Goal: Transaction & Acquisition: Purchase product/service

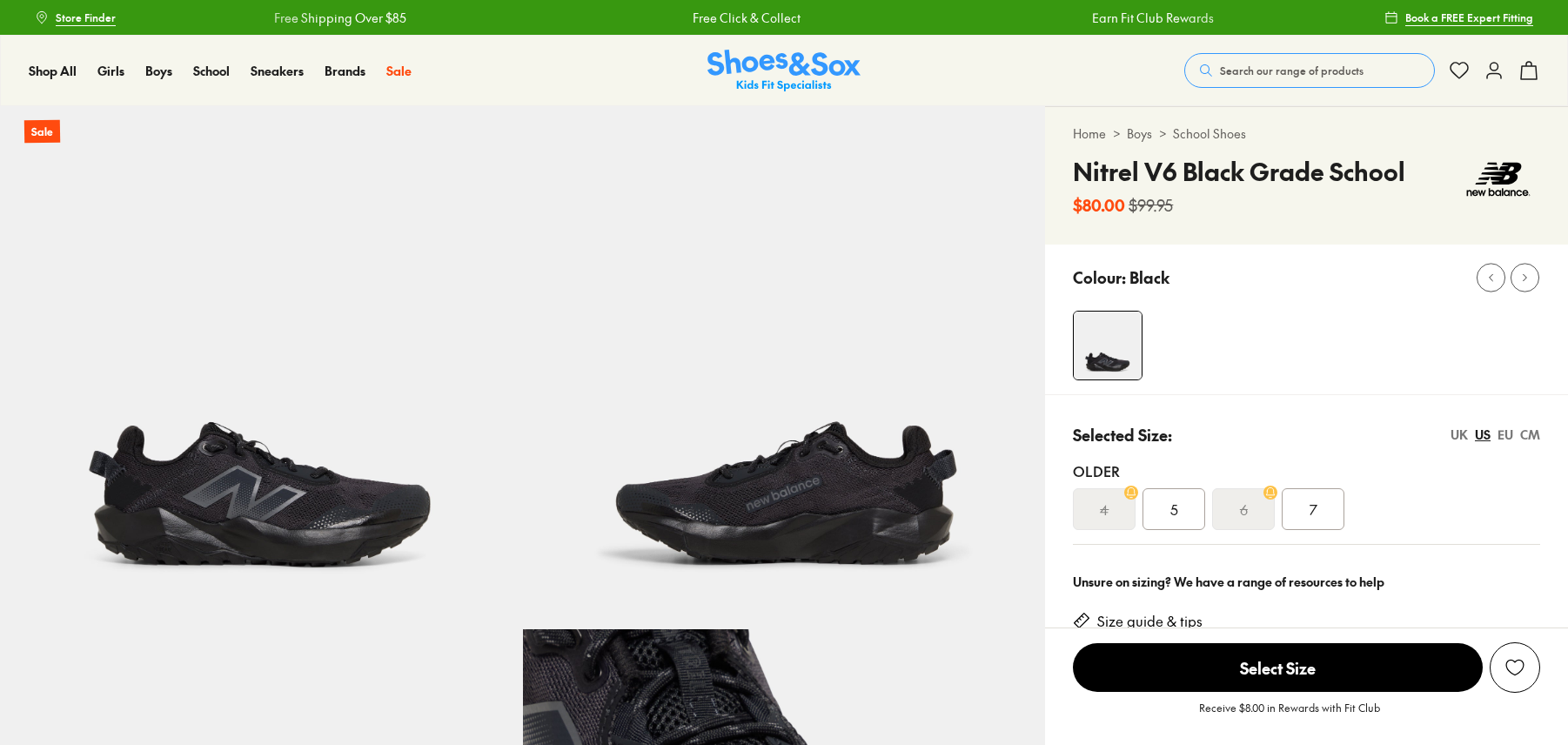
select select "*"
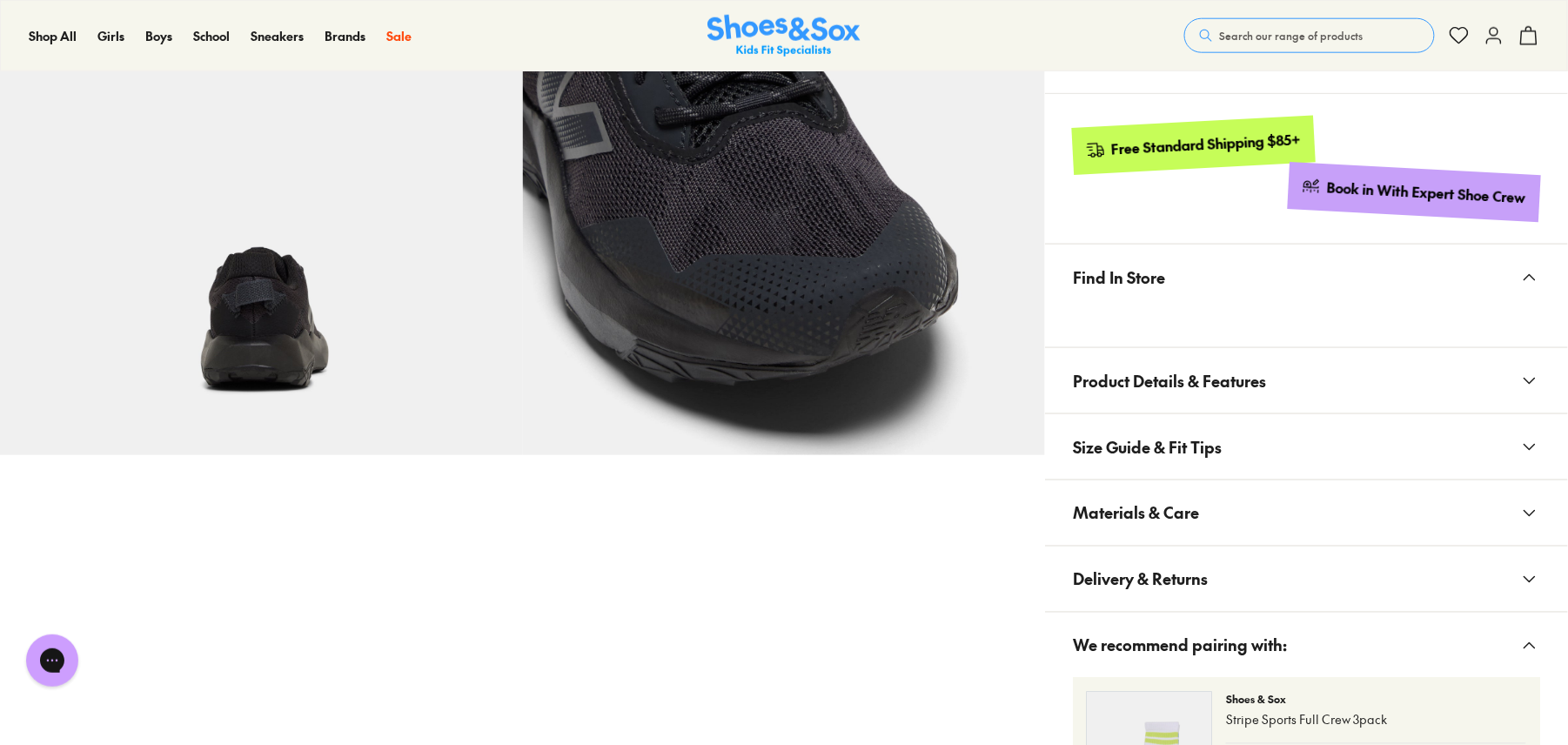
scroll to position [232, 0]
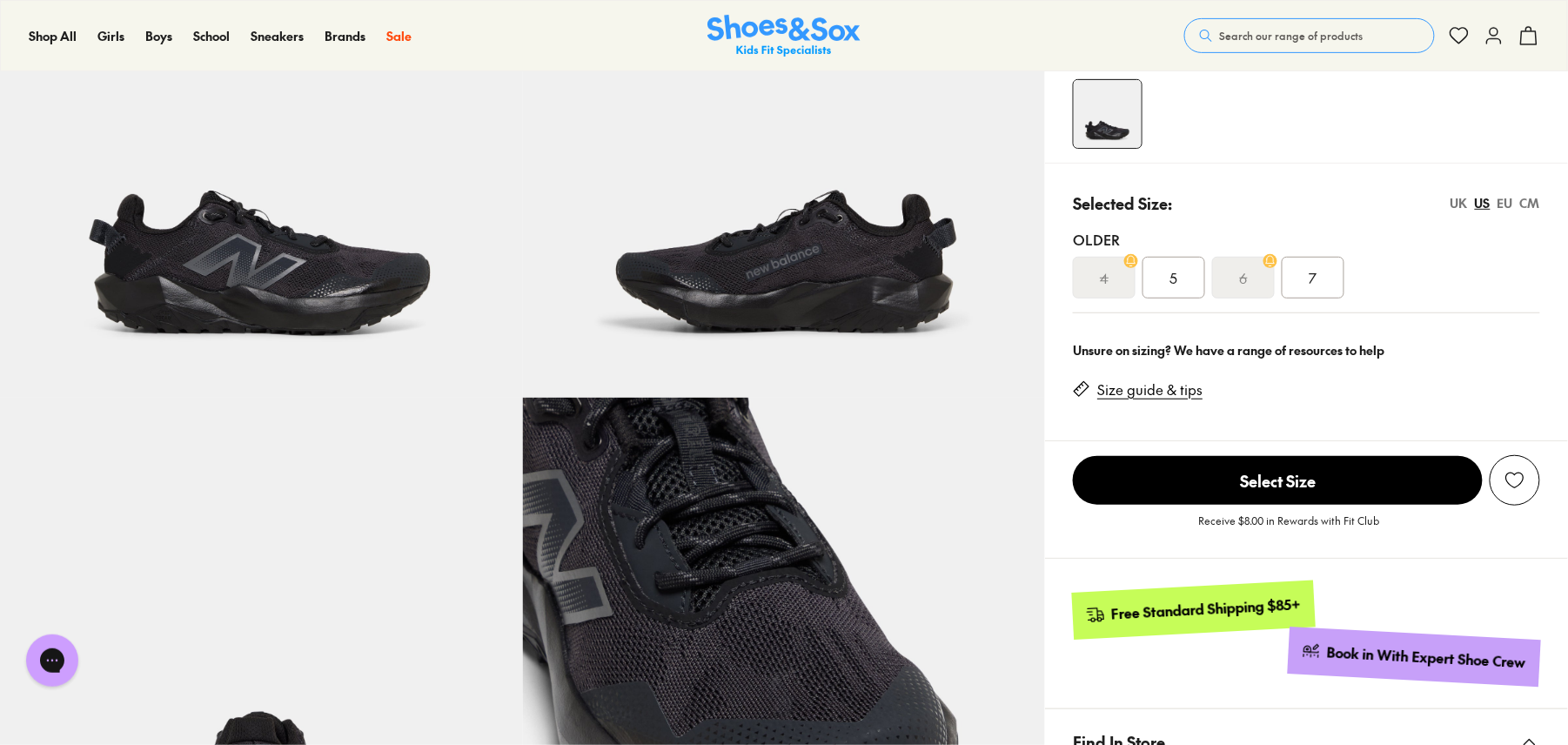
click at [1175, 279] on span "5" at bounding box center [1174, 278] width 8 height 21
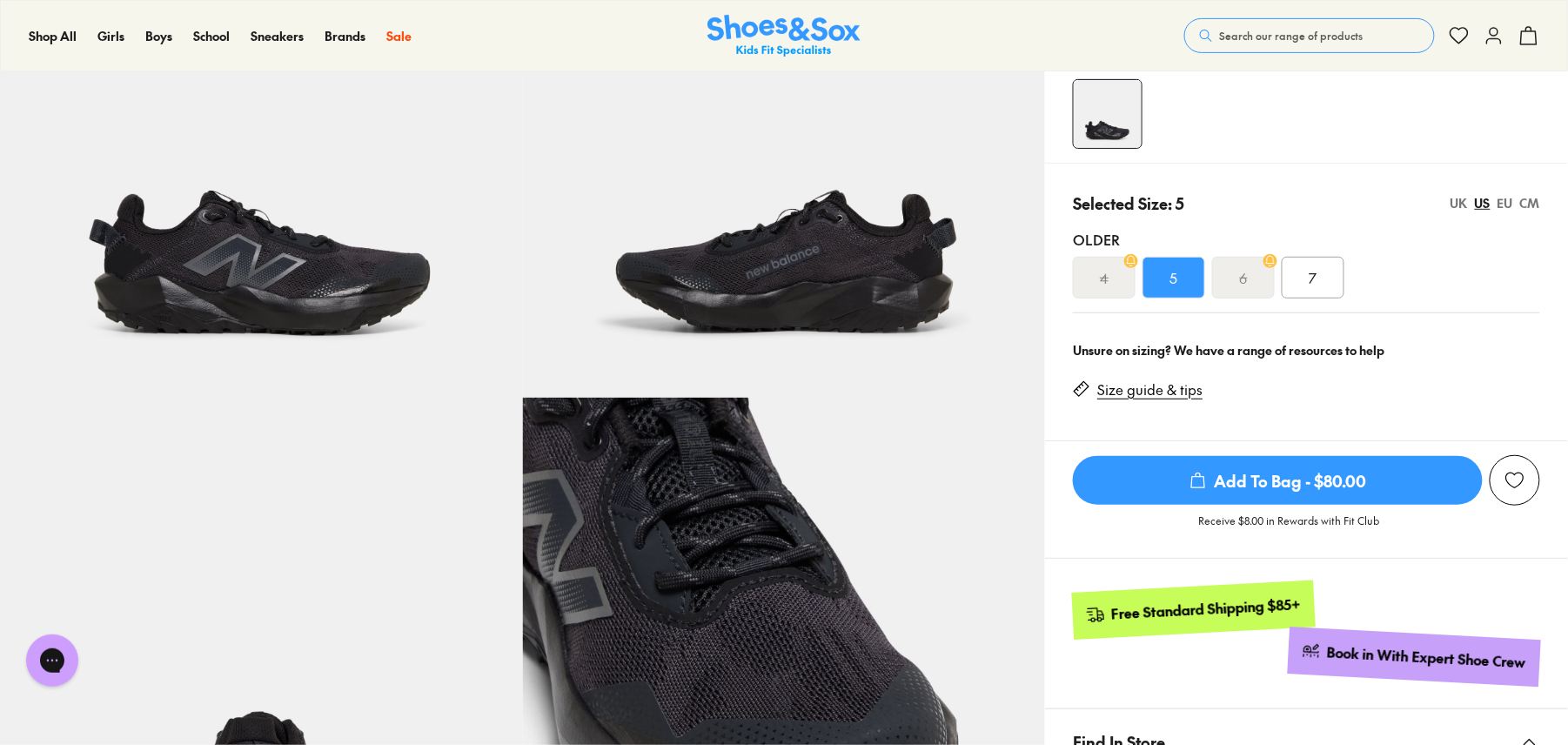
click at [1244, 478] on span "Add To Bag - $80.00" at bounding box center [1279, 480] width 410 height 49
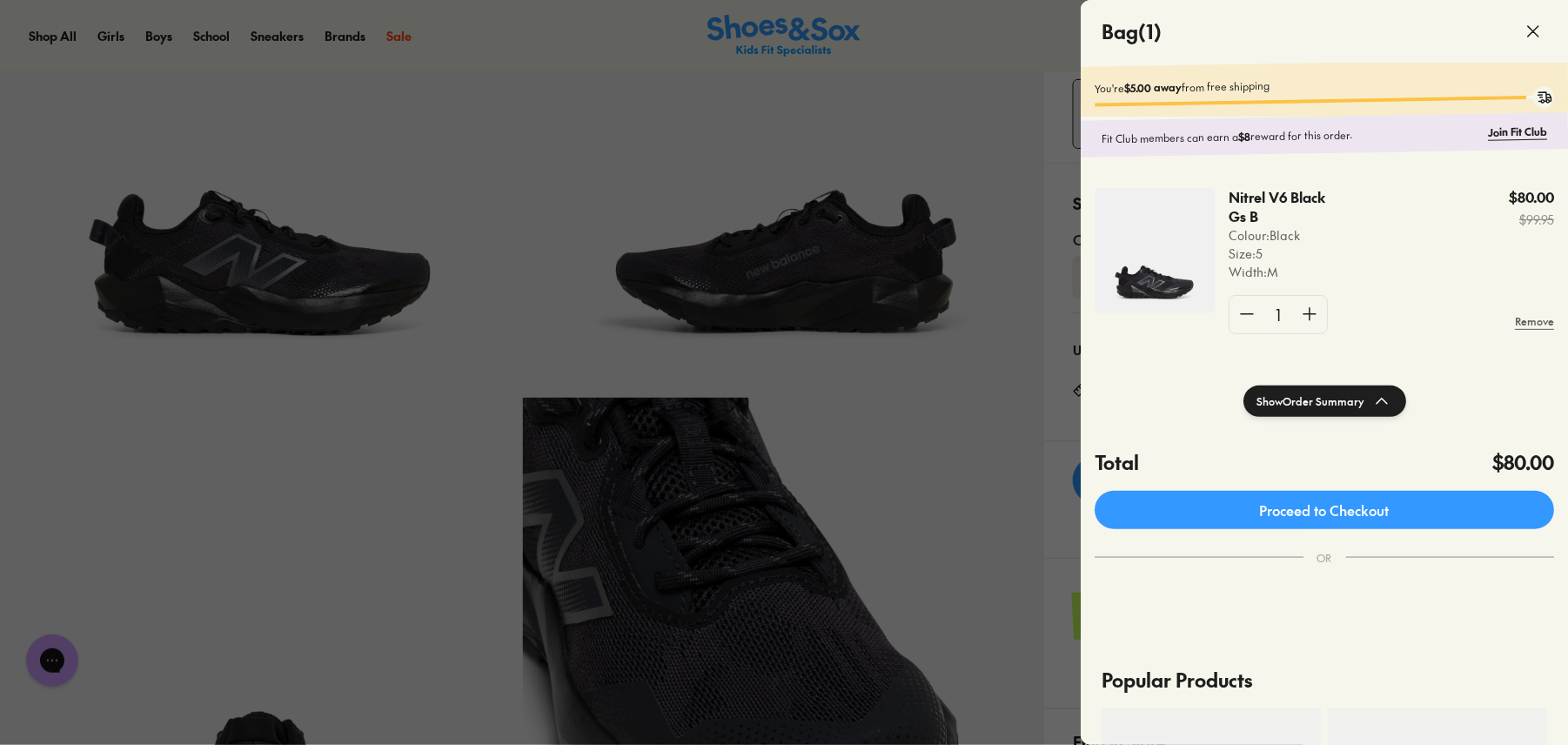
click at [1538, 26] on use at bounding box center [1533, 31] width 11 height 11
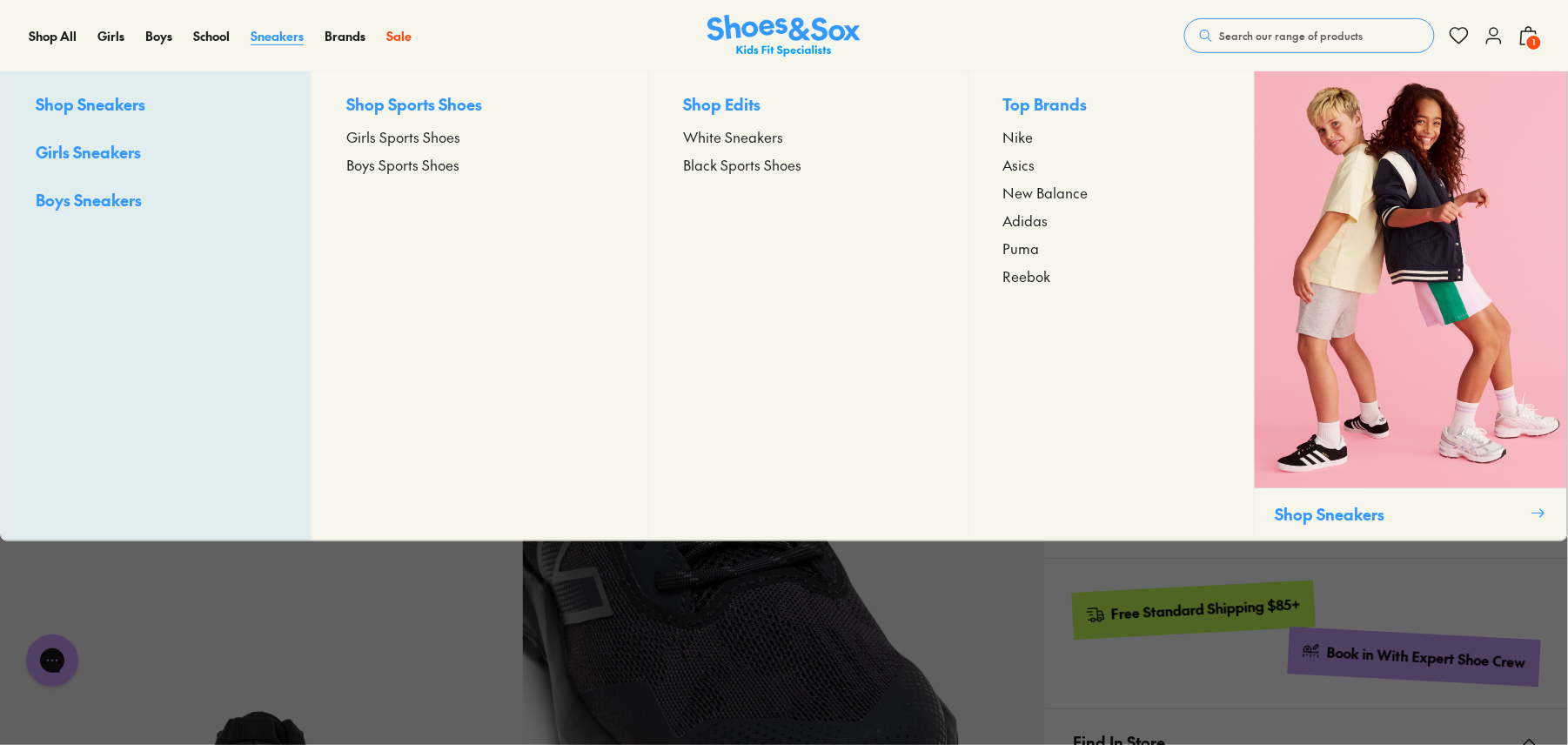
click at [271, 38] on span "Sneakers" at bounding box center [277, 35] width 53 height 17
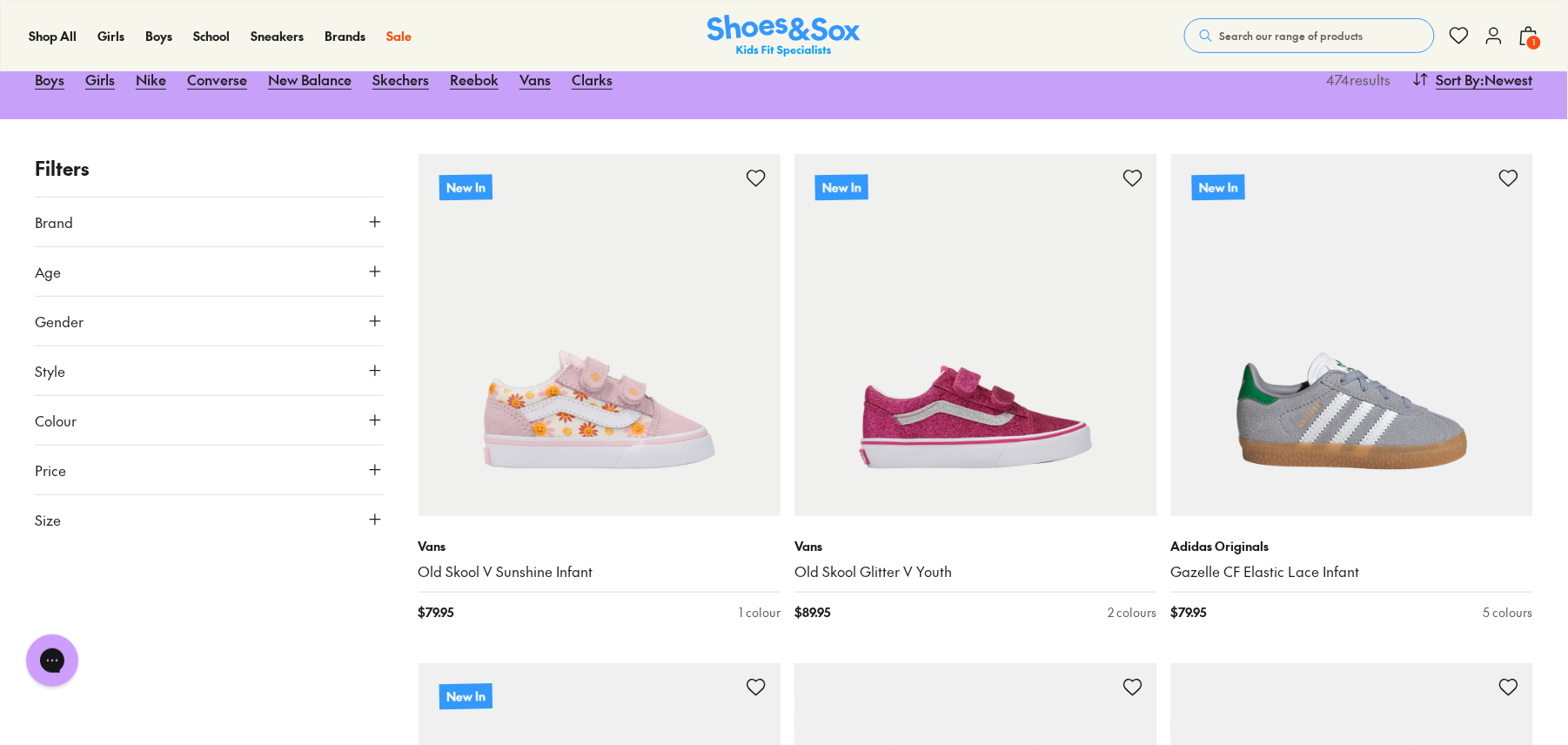
click at [380, 517] on icon at bounding box center [375, 520] width 17 height 17
click at [311, 571] on button "US" at bounding box center [323, 570] width 114 height 33
click at [190, 613] on button "5" at bounding box center [188, 613] width 56 height 42
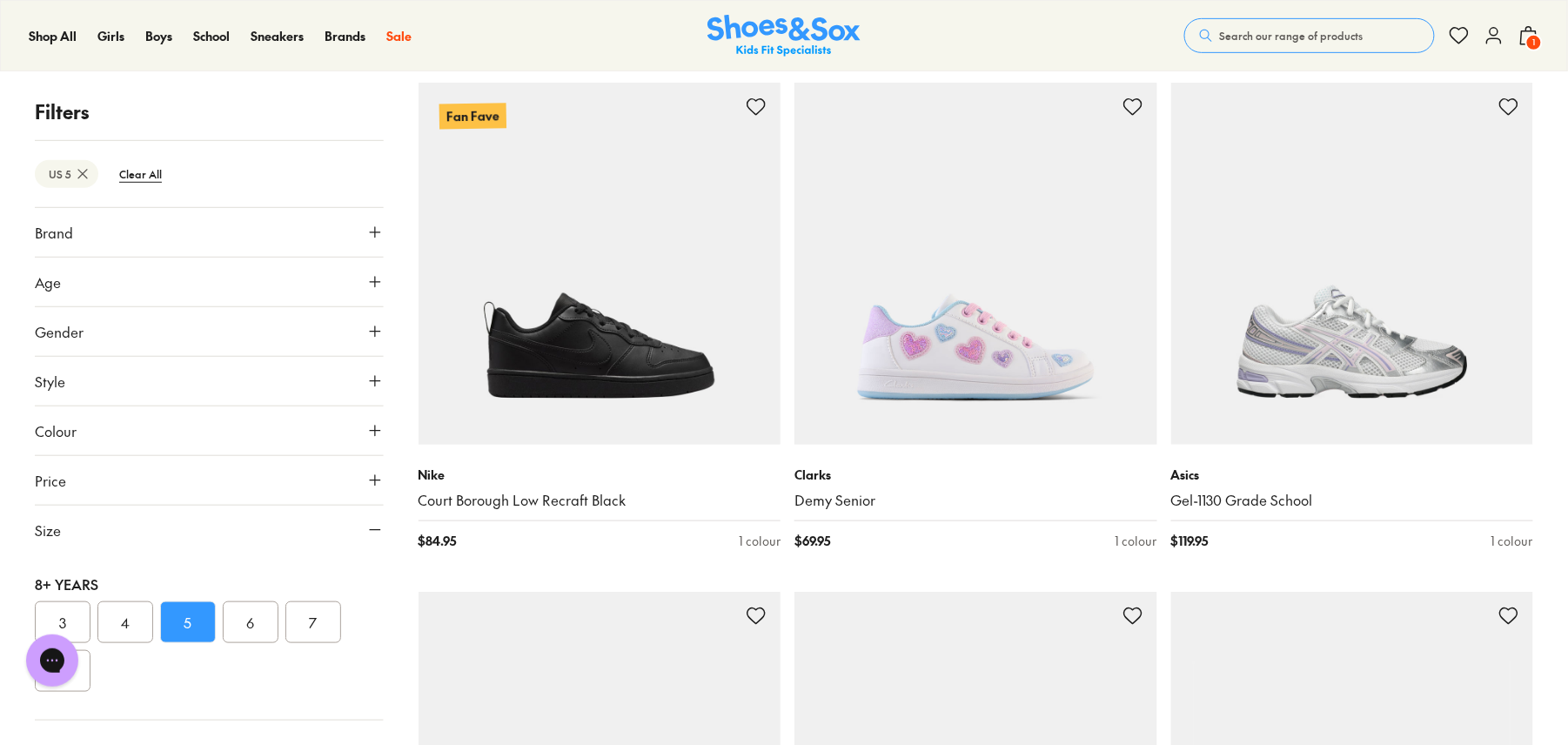
scroll to position [300, 0]
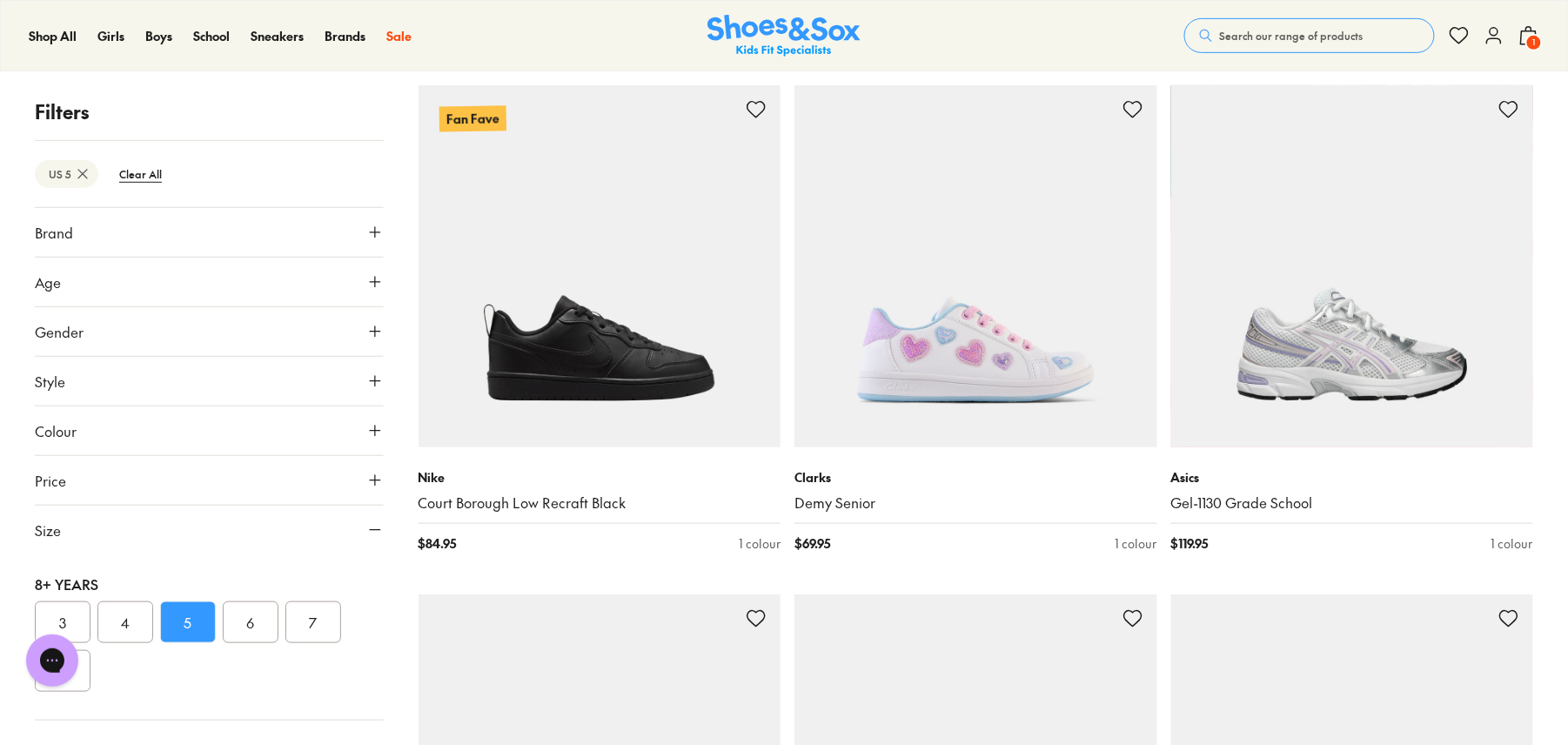
click at [350, 386] on button "Style" at bounding box center [209, 381] width 349 height 49
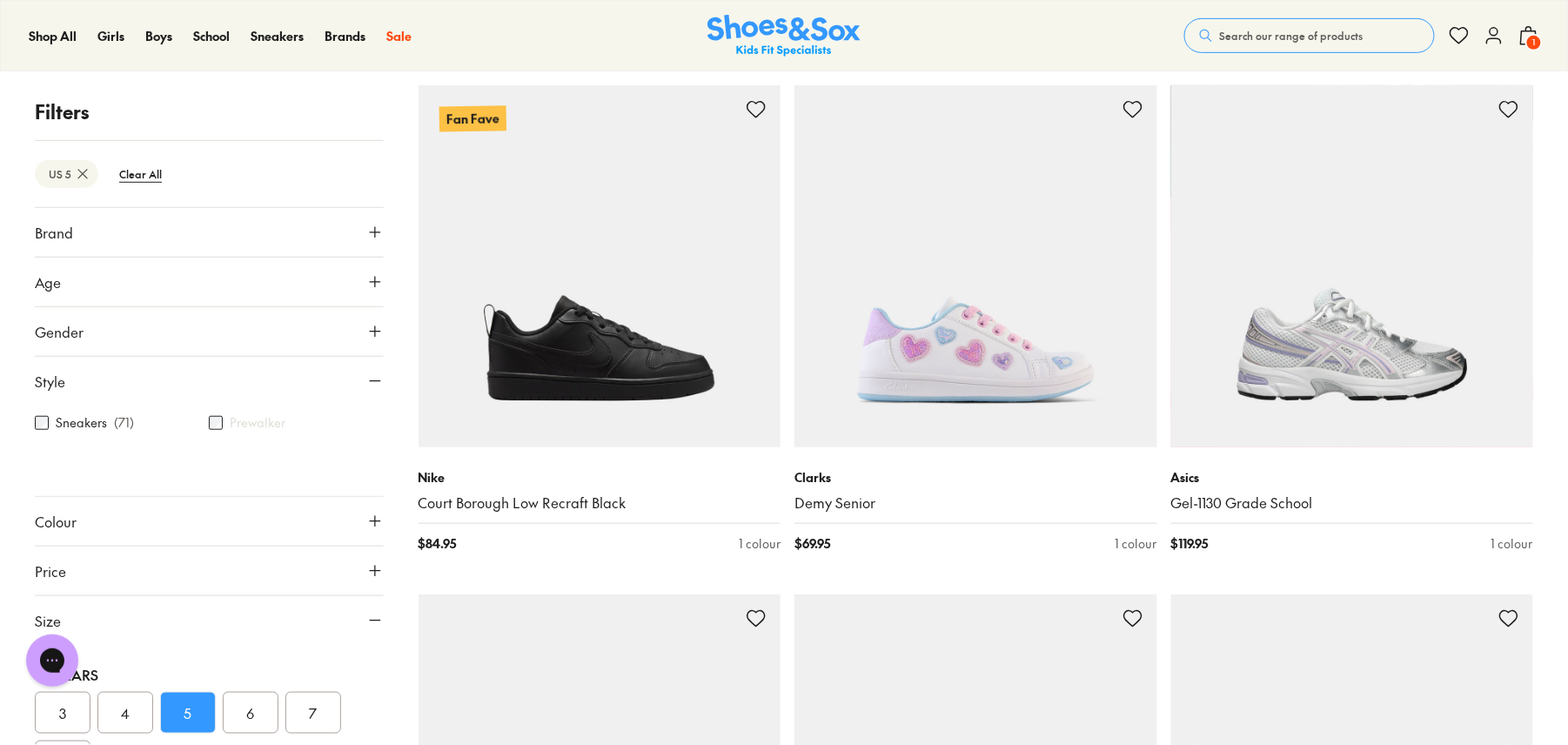
click at [352, 386] on button "Style" at bounding box center [209, 381] width 349 height 49
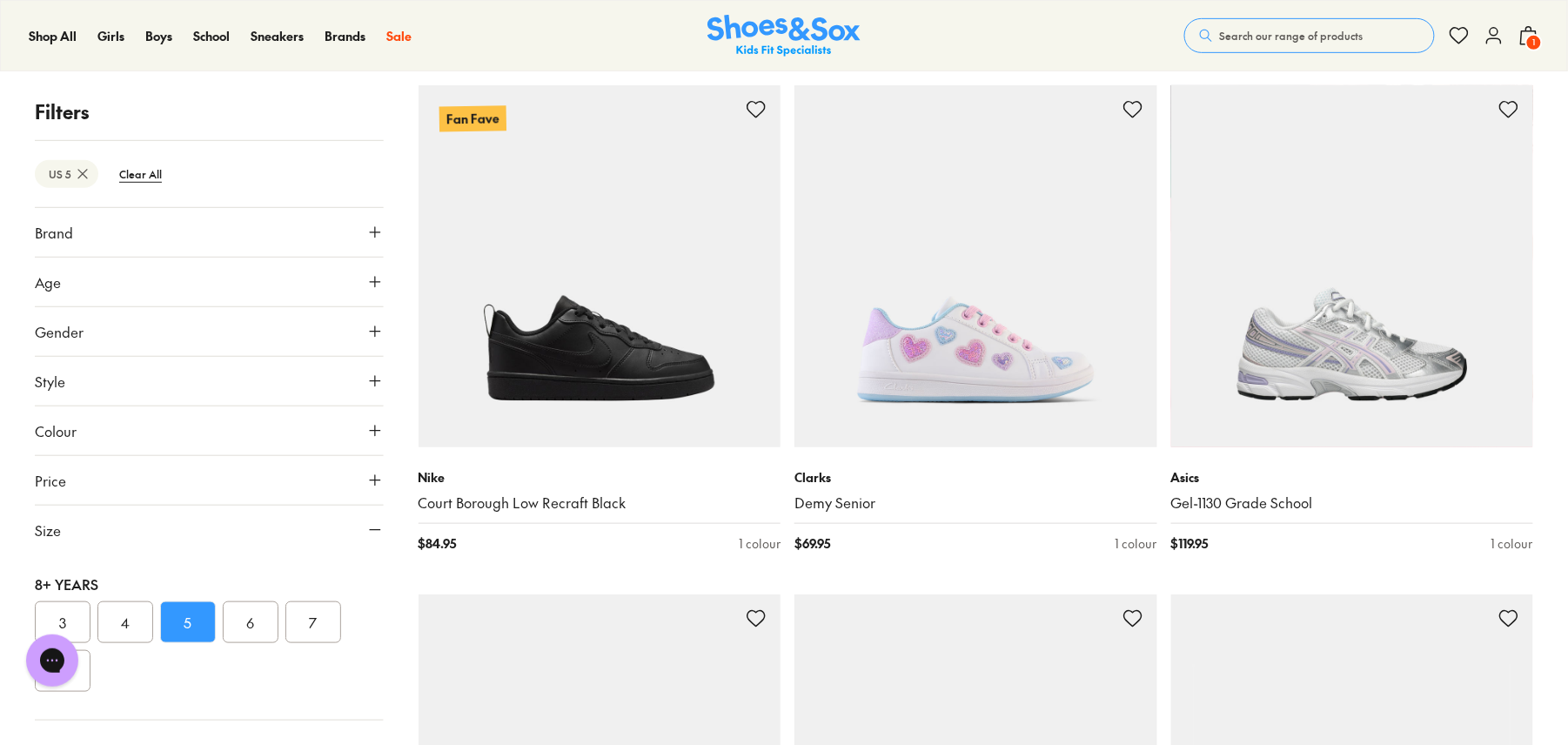
click at [348, 328] on button "Gender" at bounding box center [209, 332] width 349 height 49
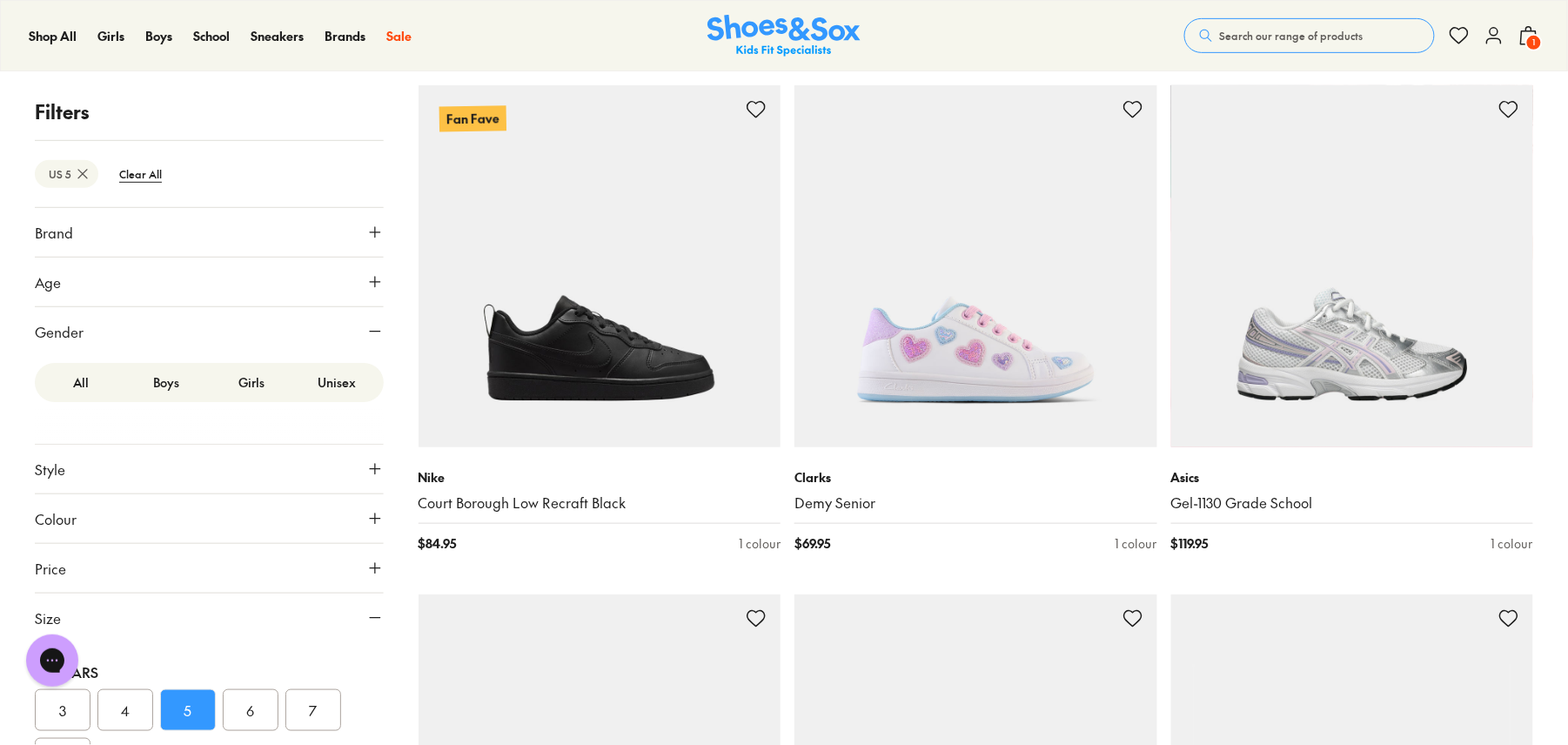
click at [248, 387] on label "Girls" at bounding box center [251, 383] width 85 height 33
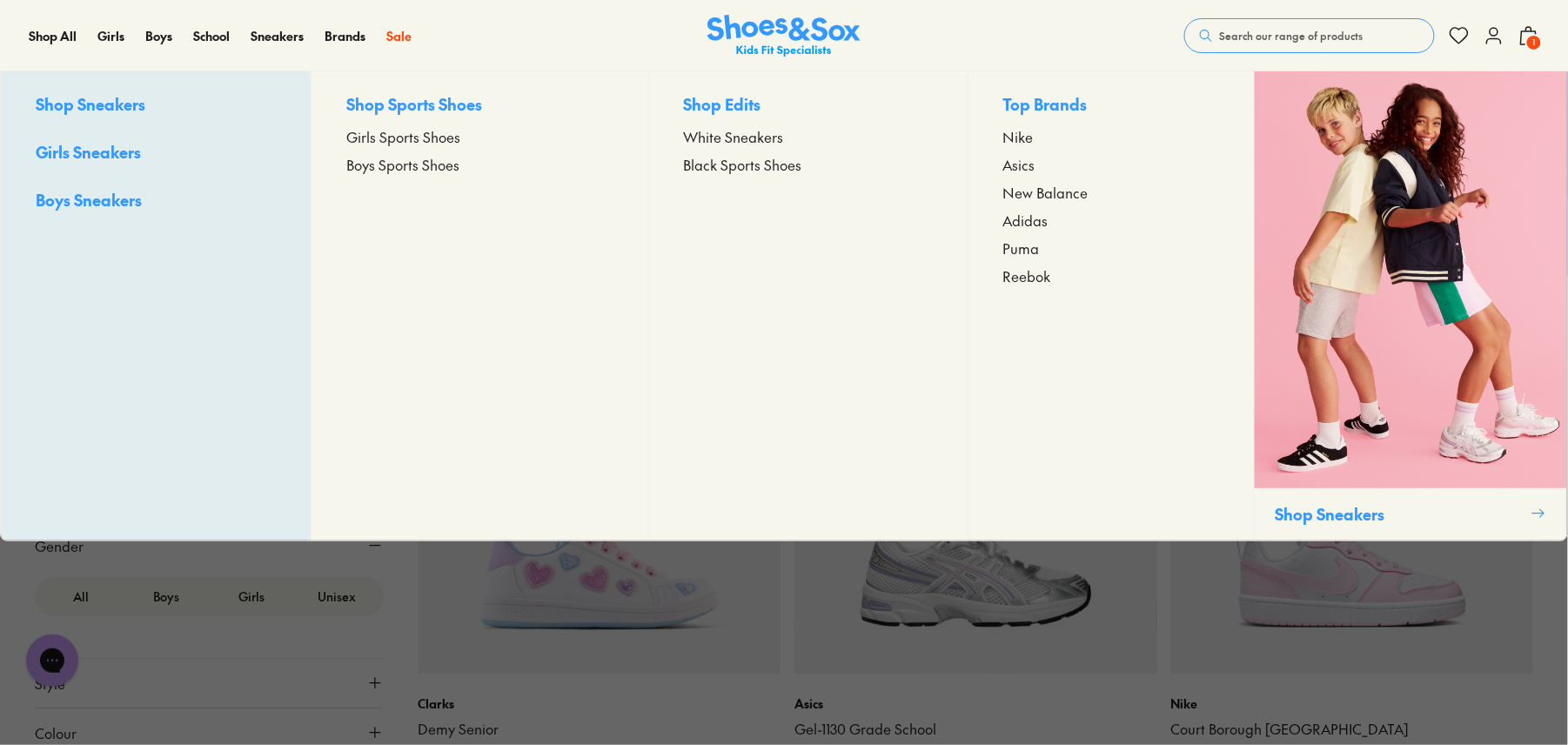
scroll to position [61, 0]
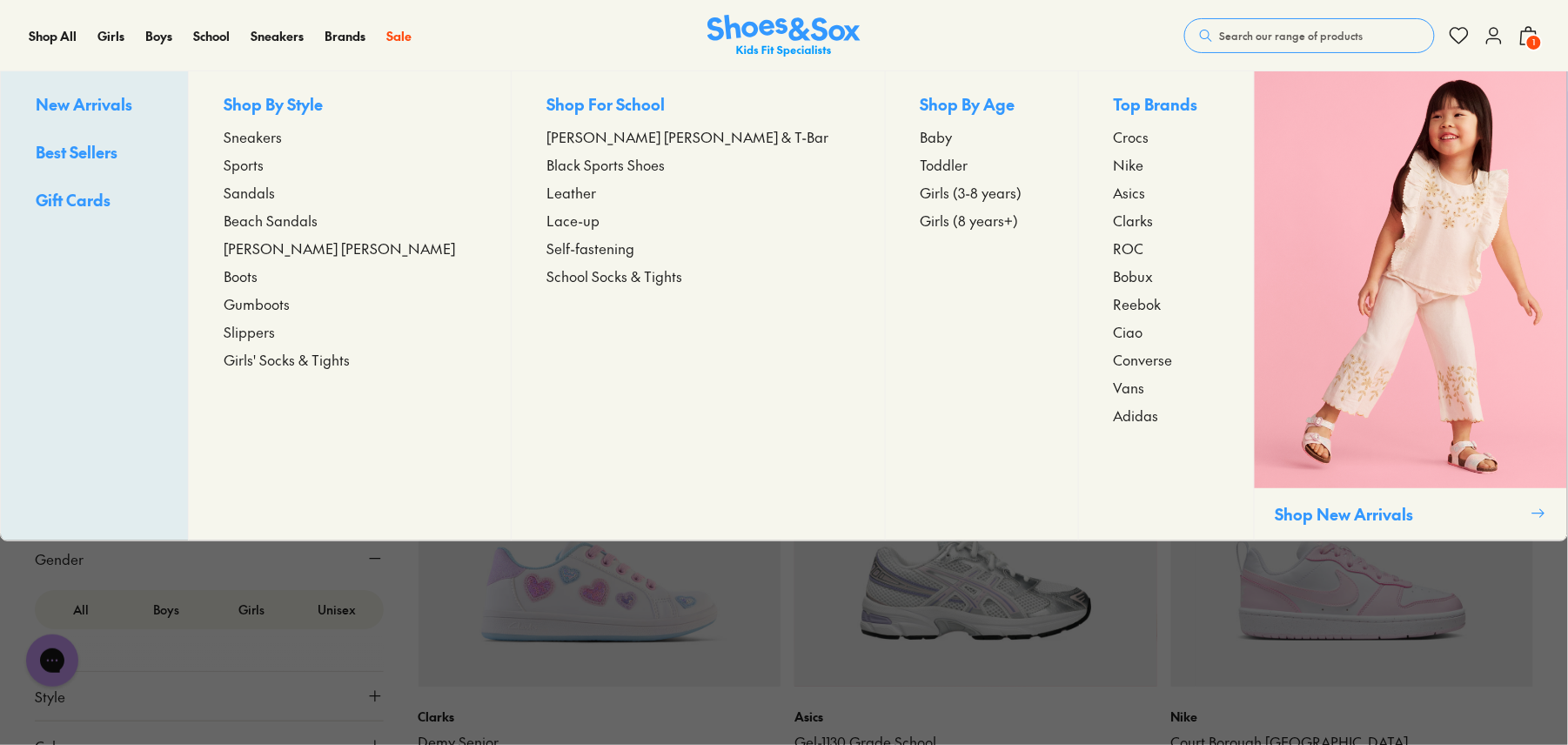
click at [282, 137] on span "Sneakers" at bounding box center [252, 137] width 58 height 21
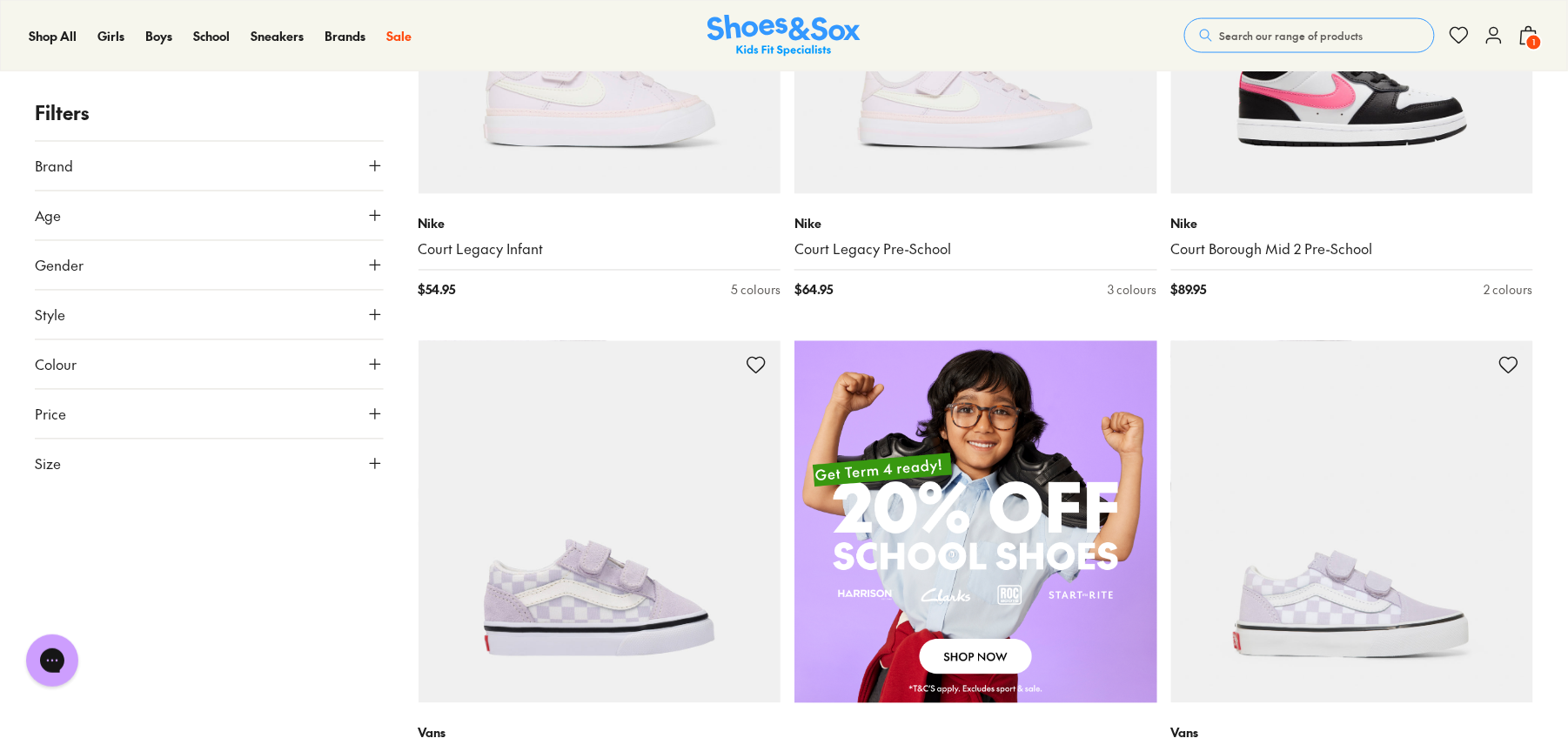
click at [380, 161] on icon at bounding box center [375, 165] width 17 height 17
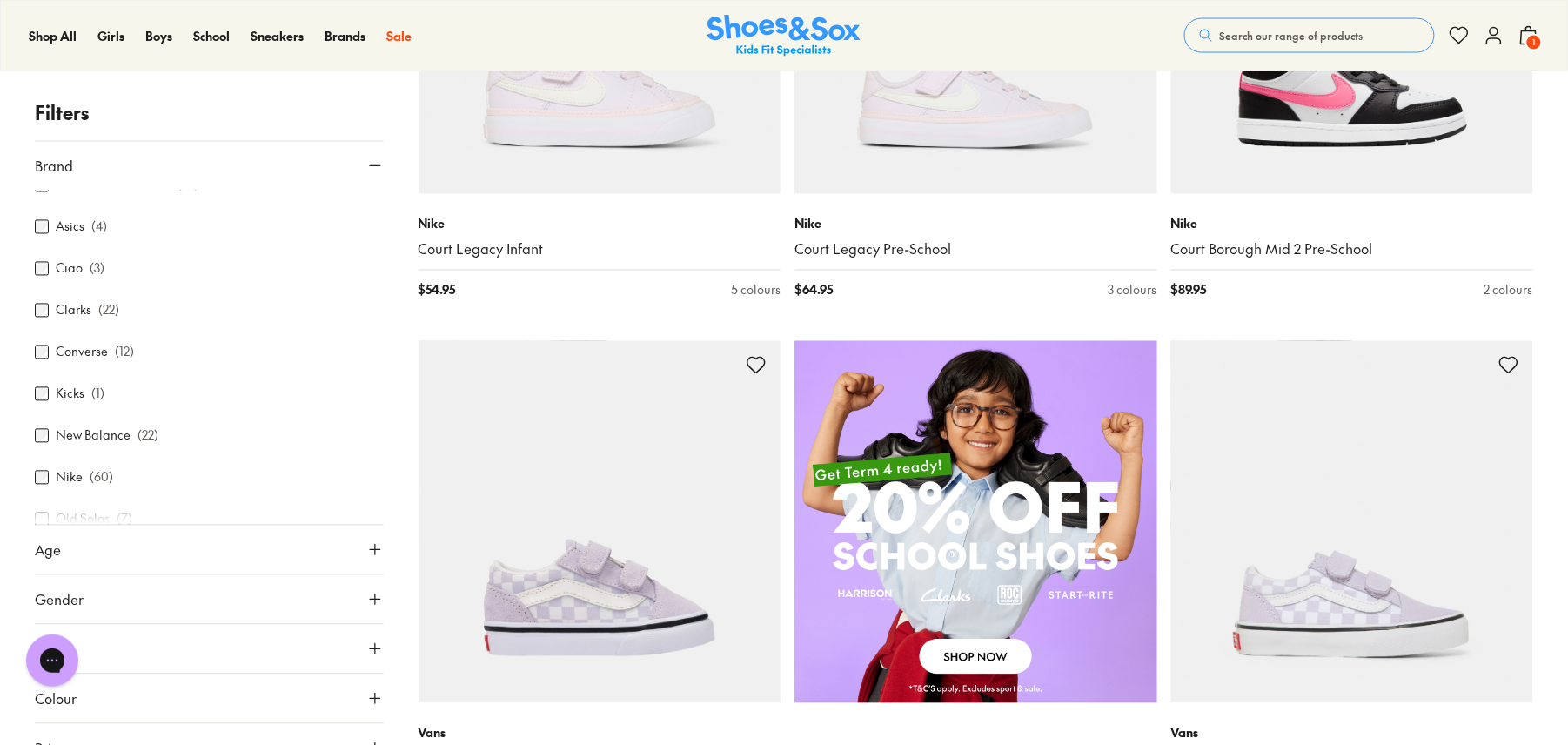
scroll to position [116, 0]
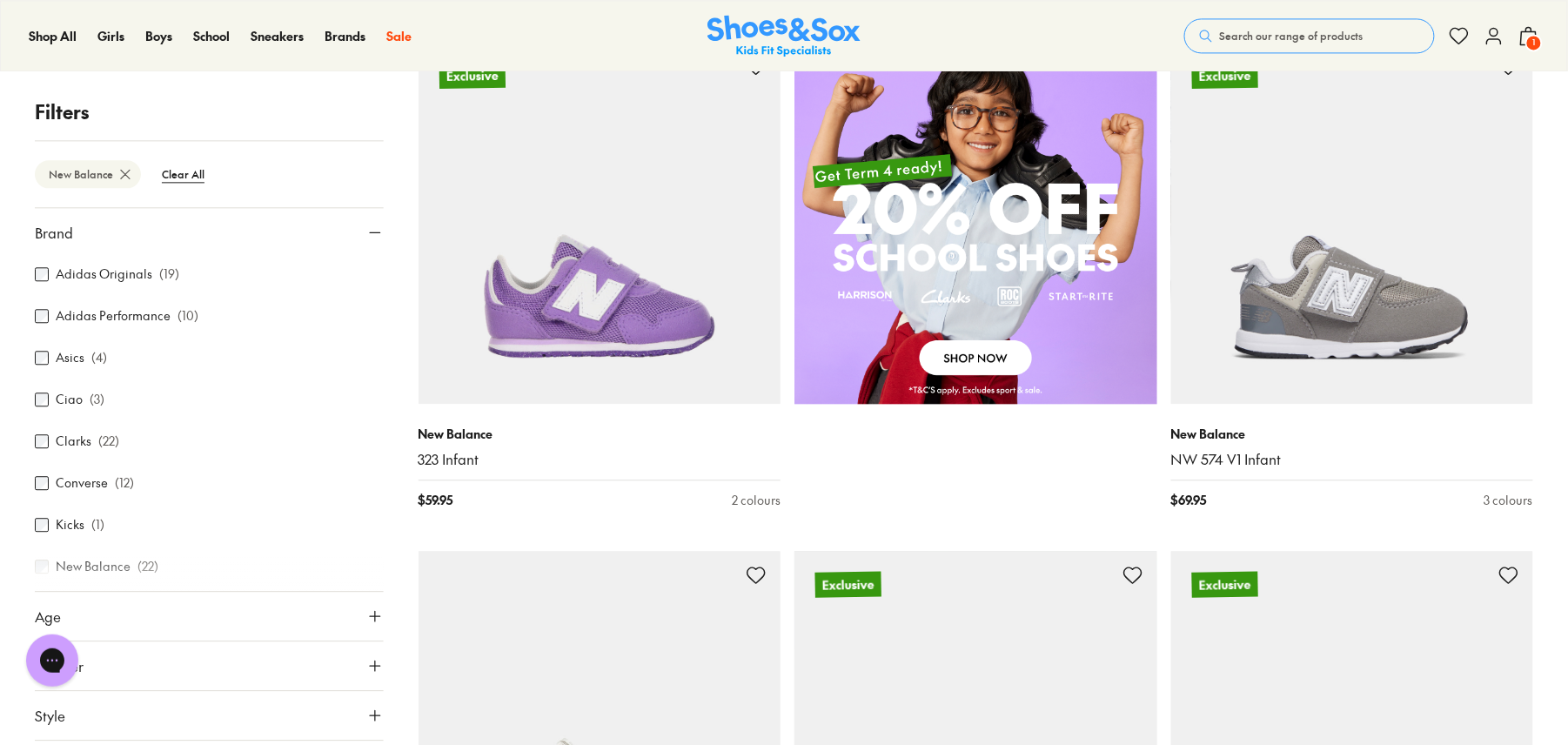
scroll to position [1240, 0]
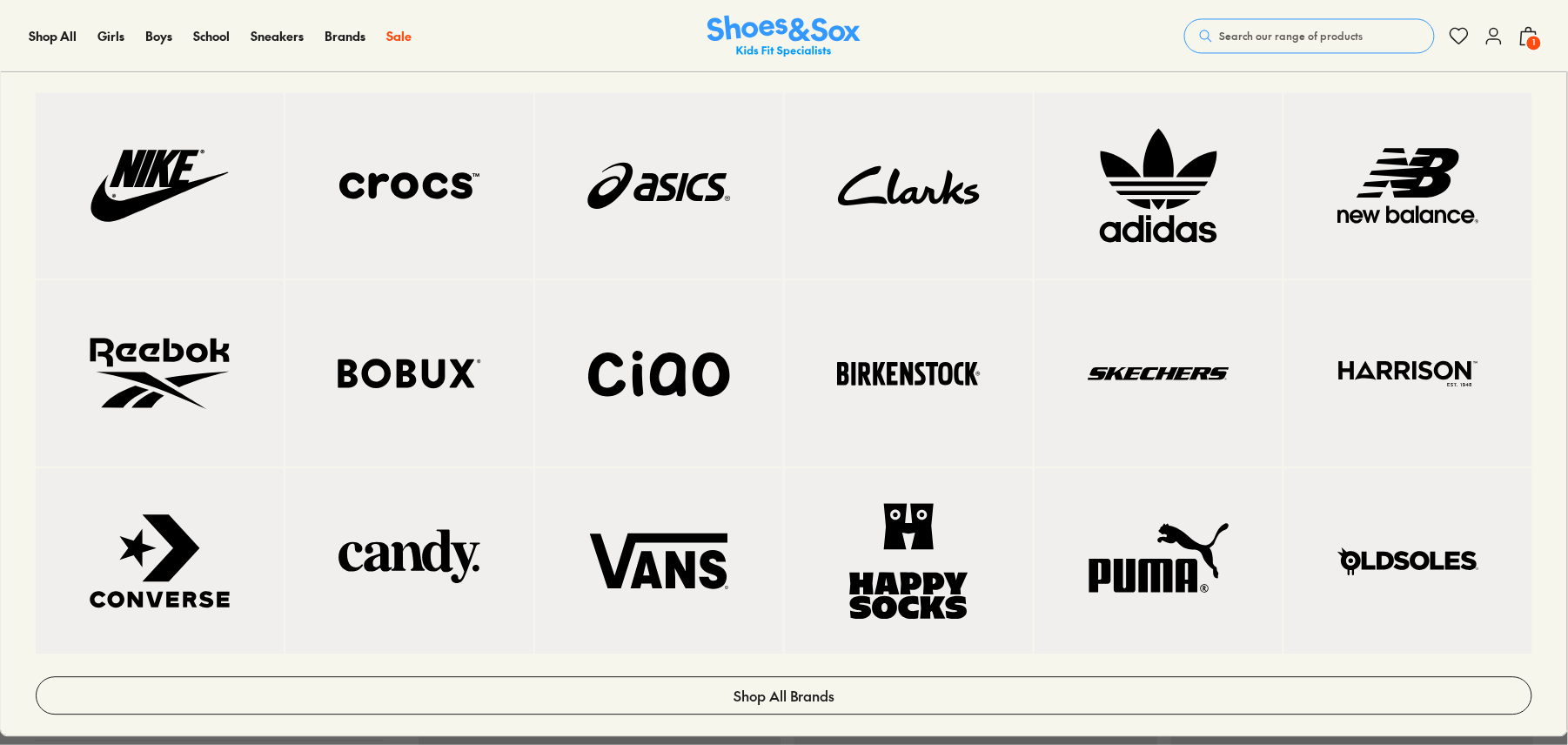
click at [1376, 203] on img at bounding box center [1409, 186] width 178 height 117
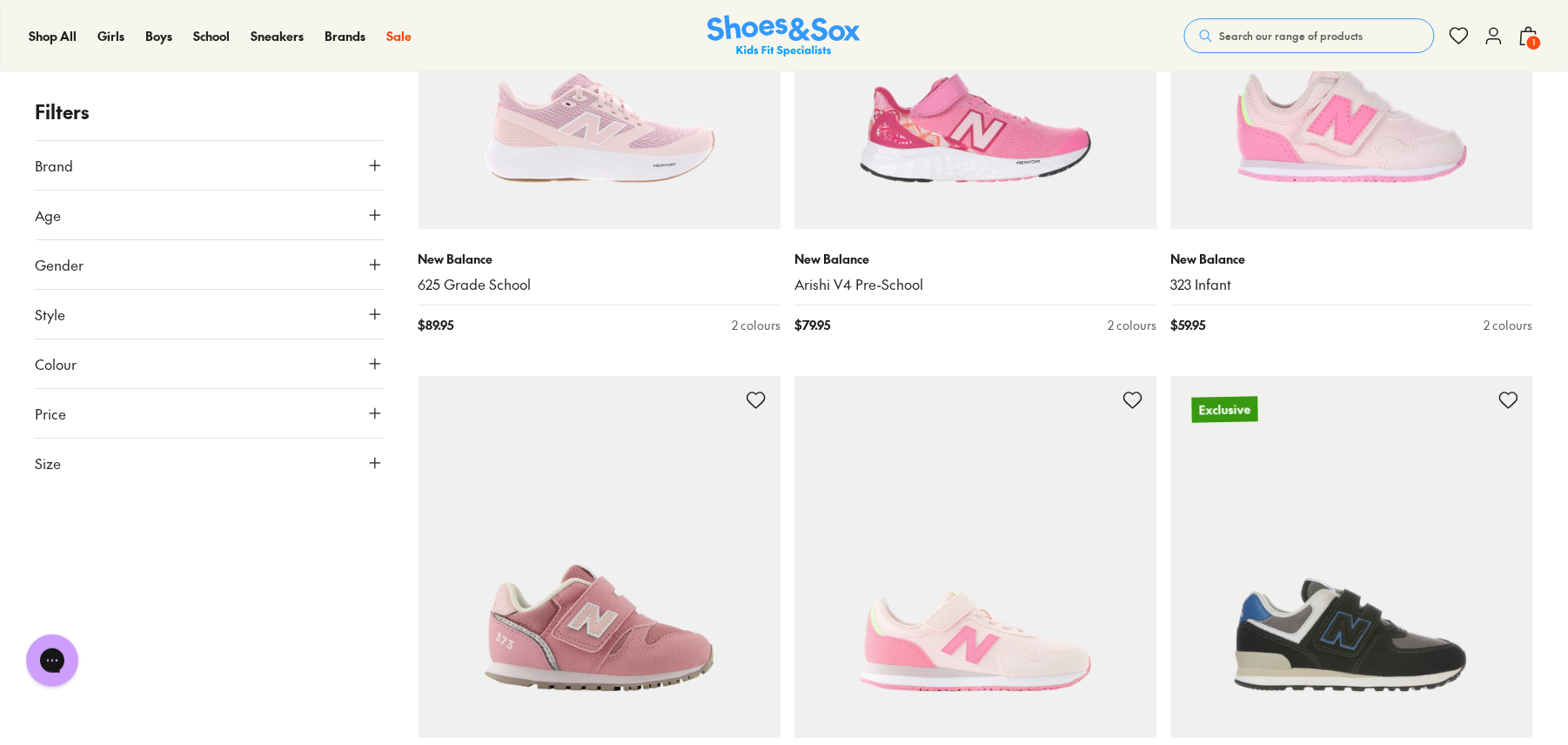
scroll to position [1973, 0]
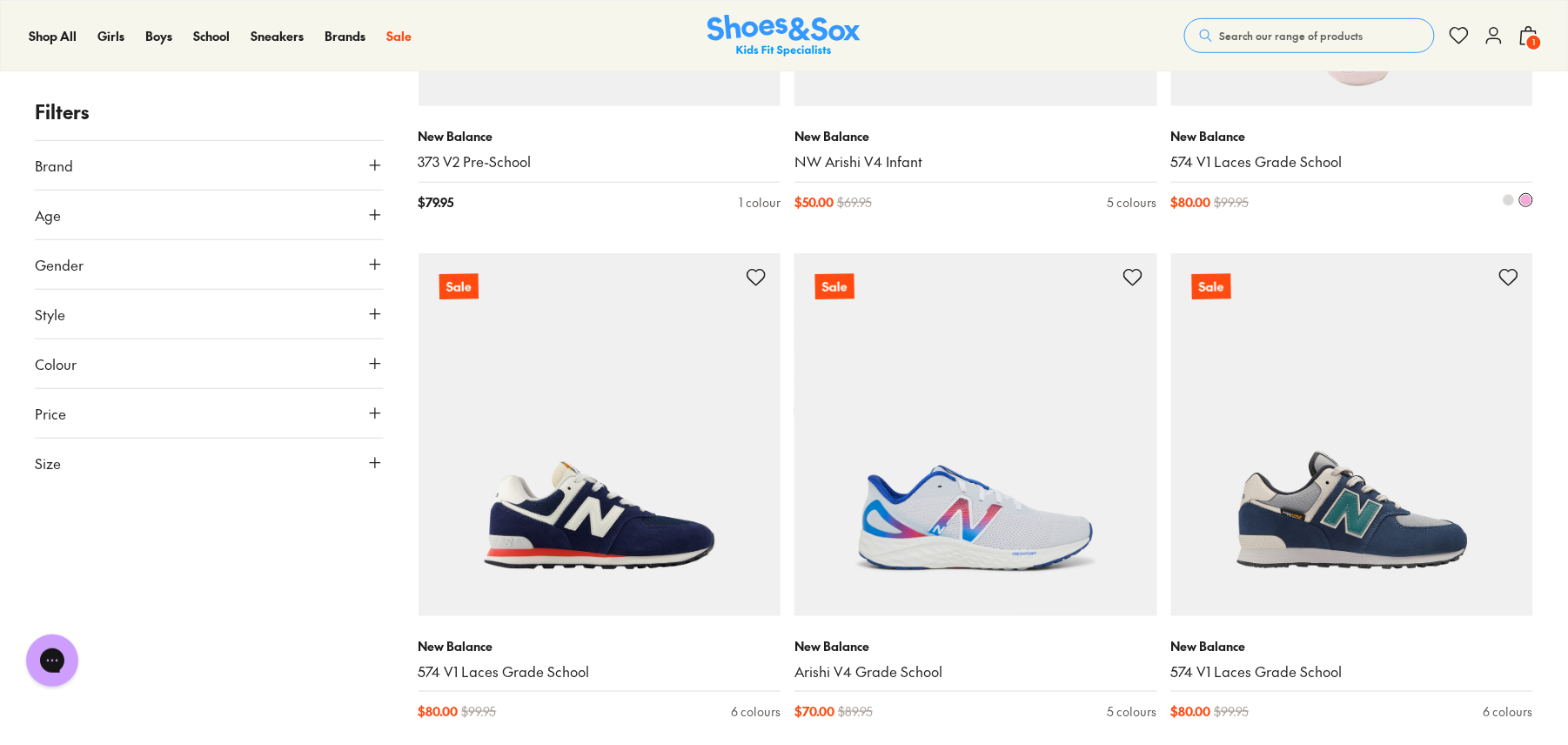
scroll to position [10099, 0]
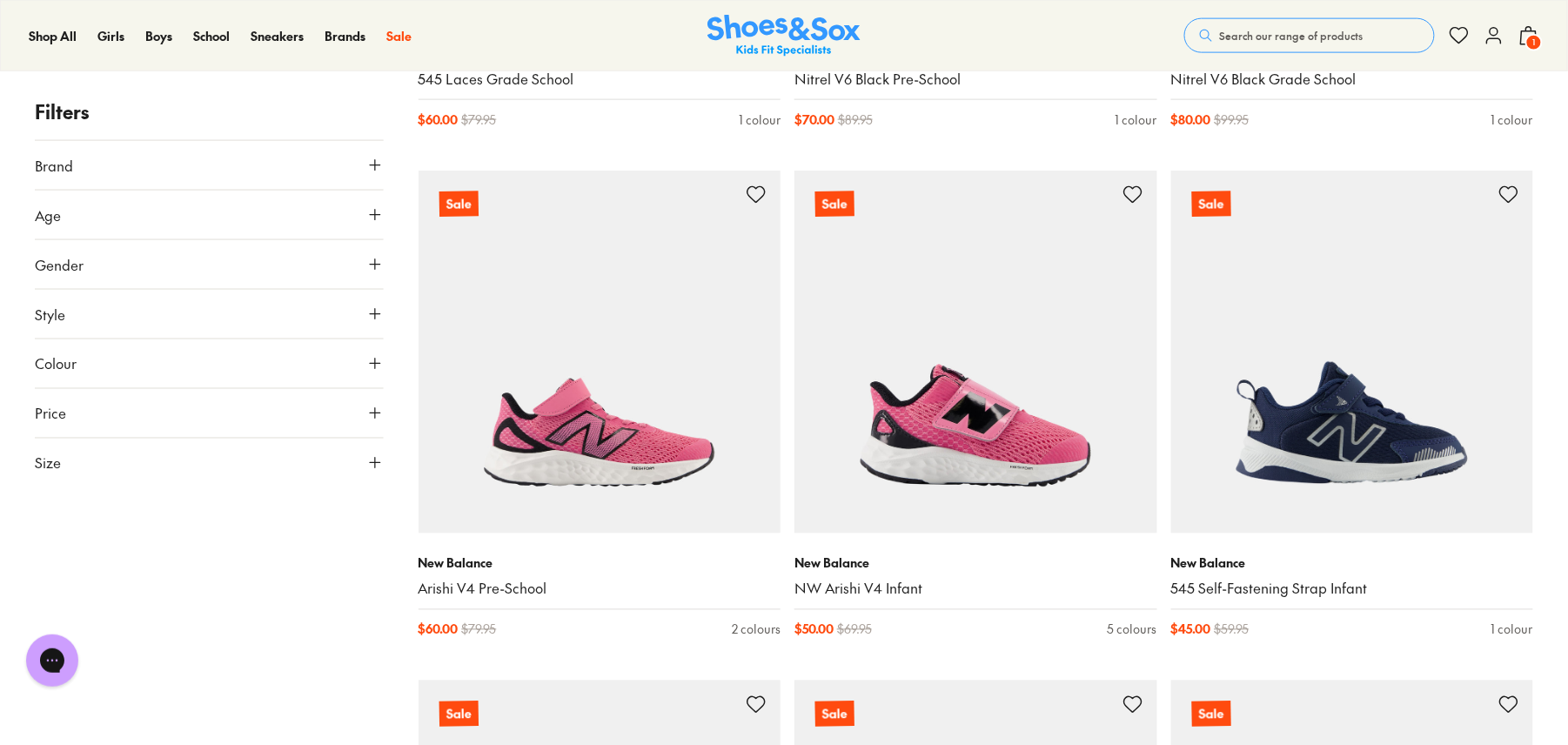
scroll to position [15206, 0]
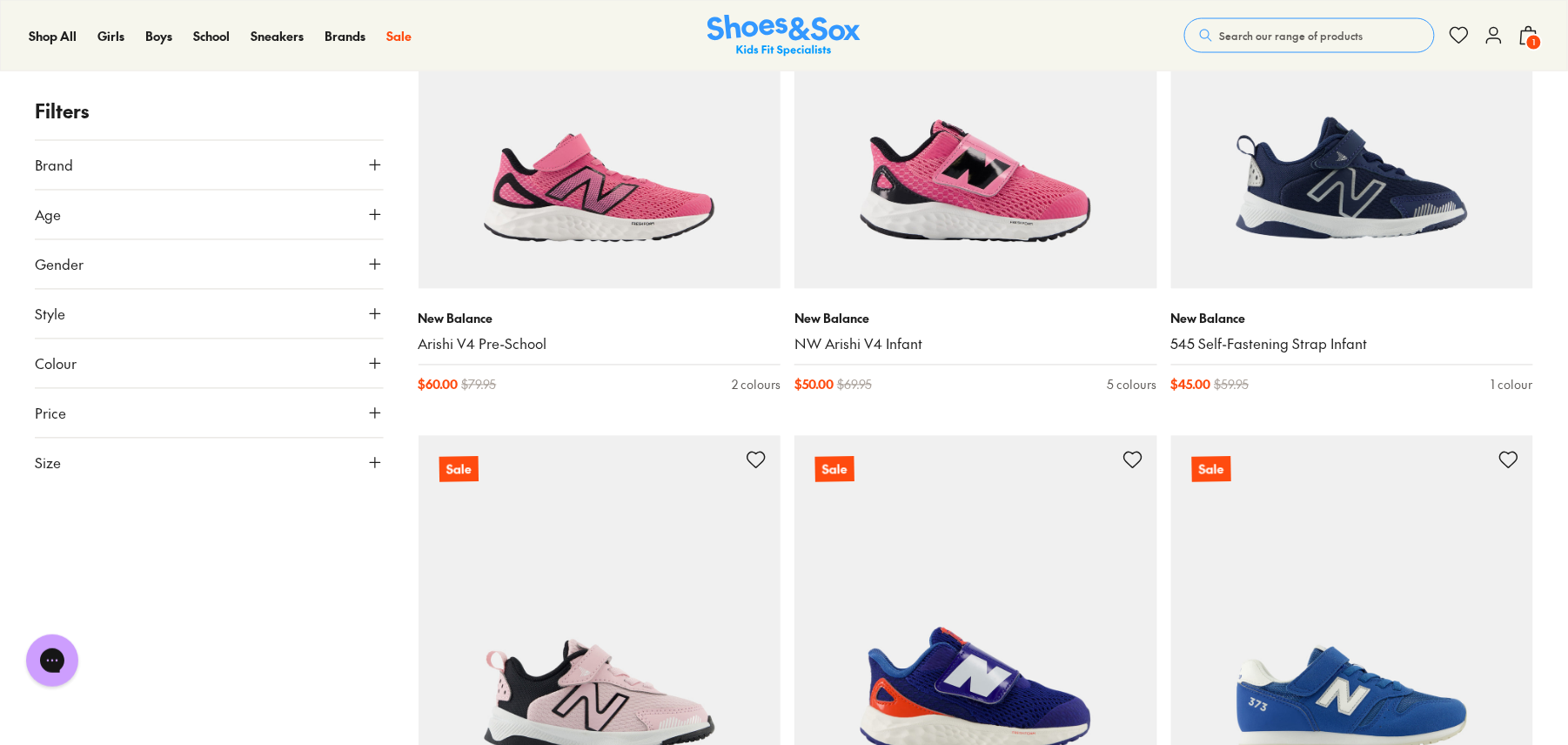
click at [369, 454] on button "Size" at bounding box center [209, 463] width 349 height 49
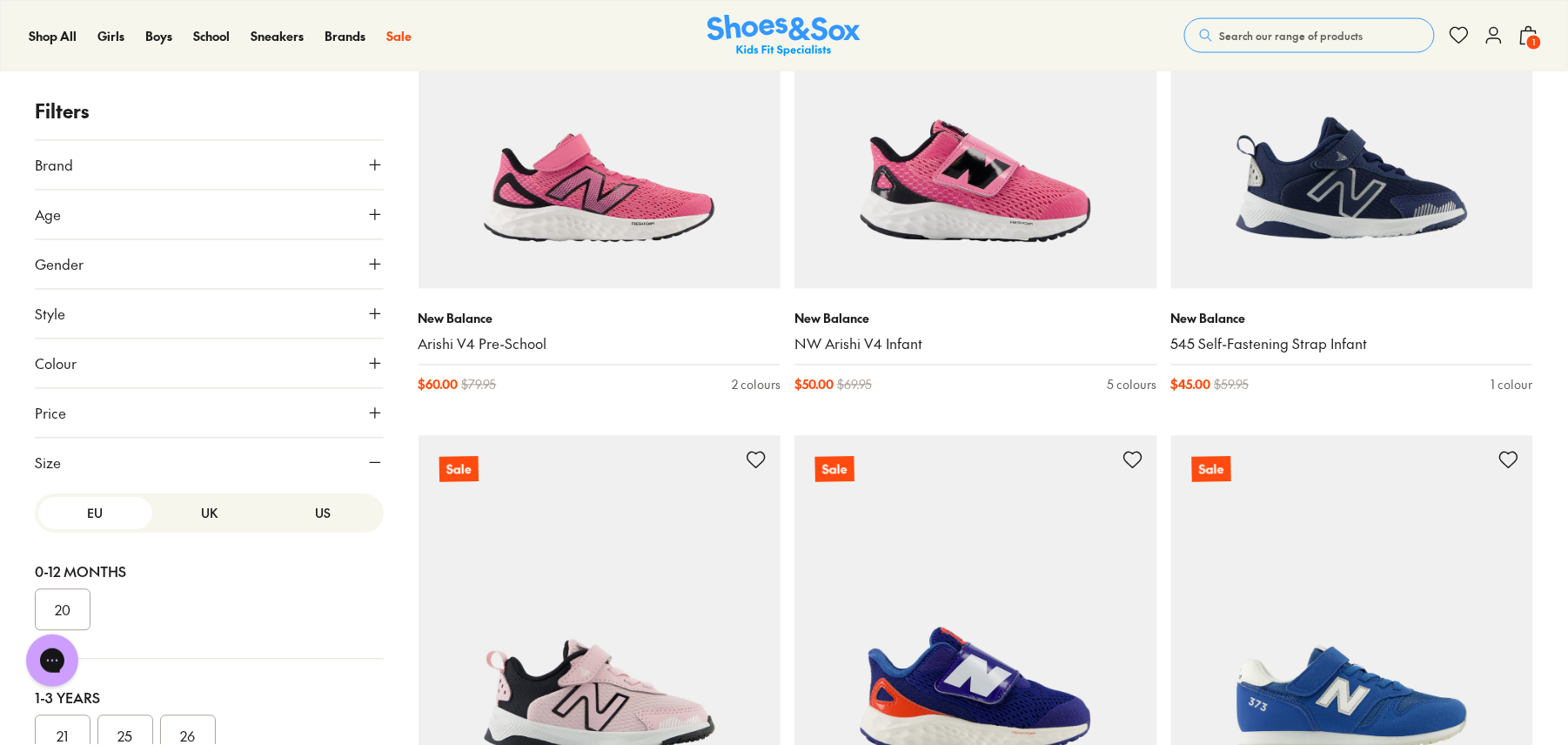
click at [313, 520] on button "US" at bounding box center [323, 514] width 114 height 33
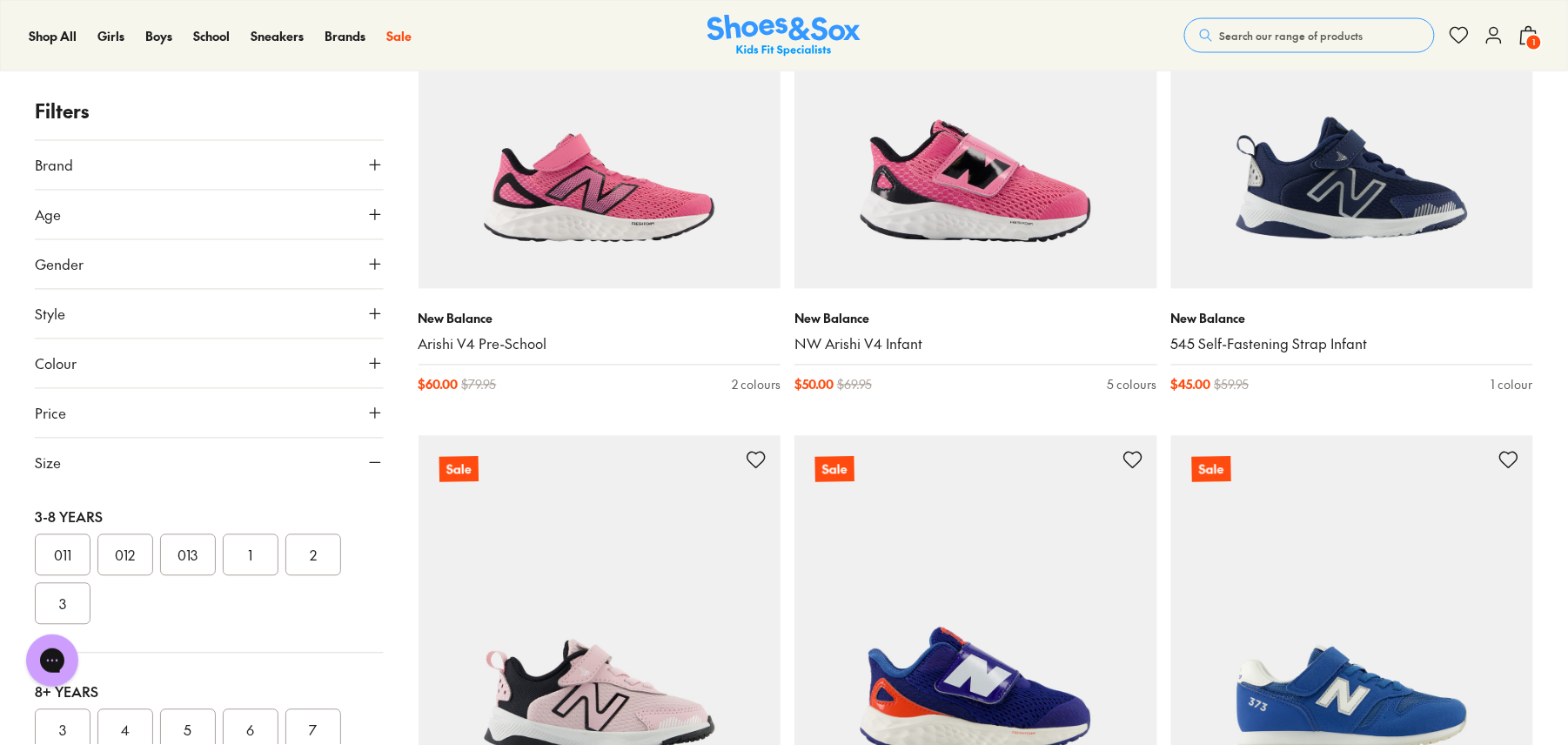
scroll to position [357, 0]
click at [178, 726] on button "5" at bounding box center [188, 731] width 56 height 42
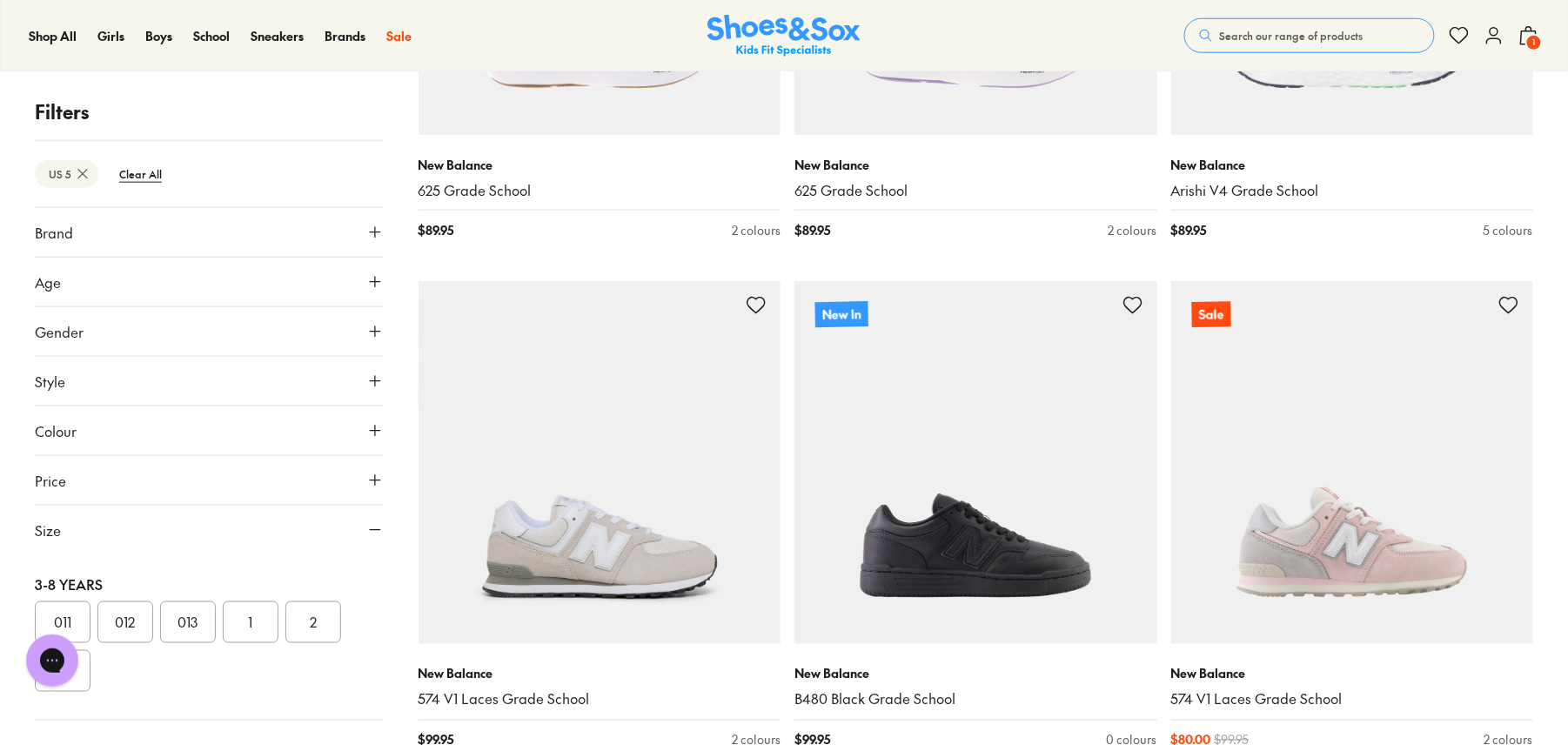
scroll to position [232, 0]
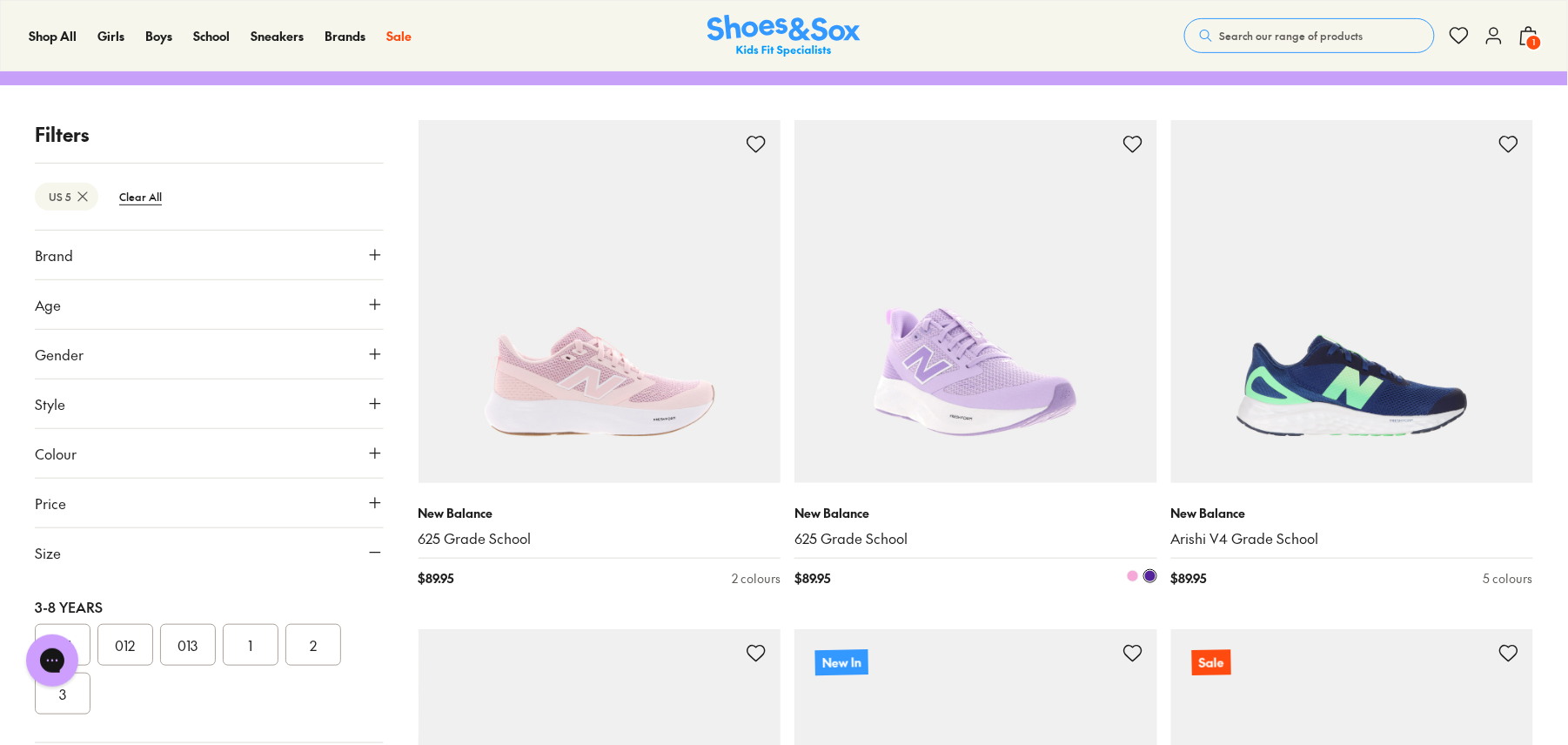
click at [1004, 388] on img at bounding box center [976, 301] width 363 height 363
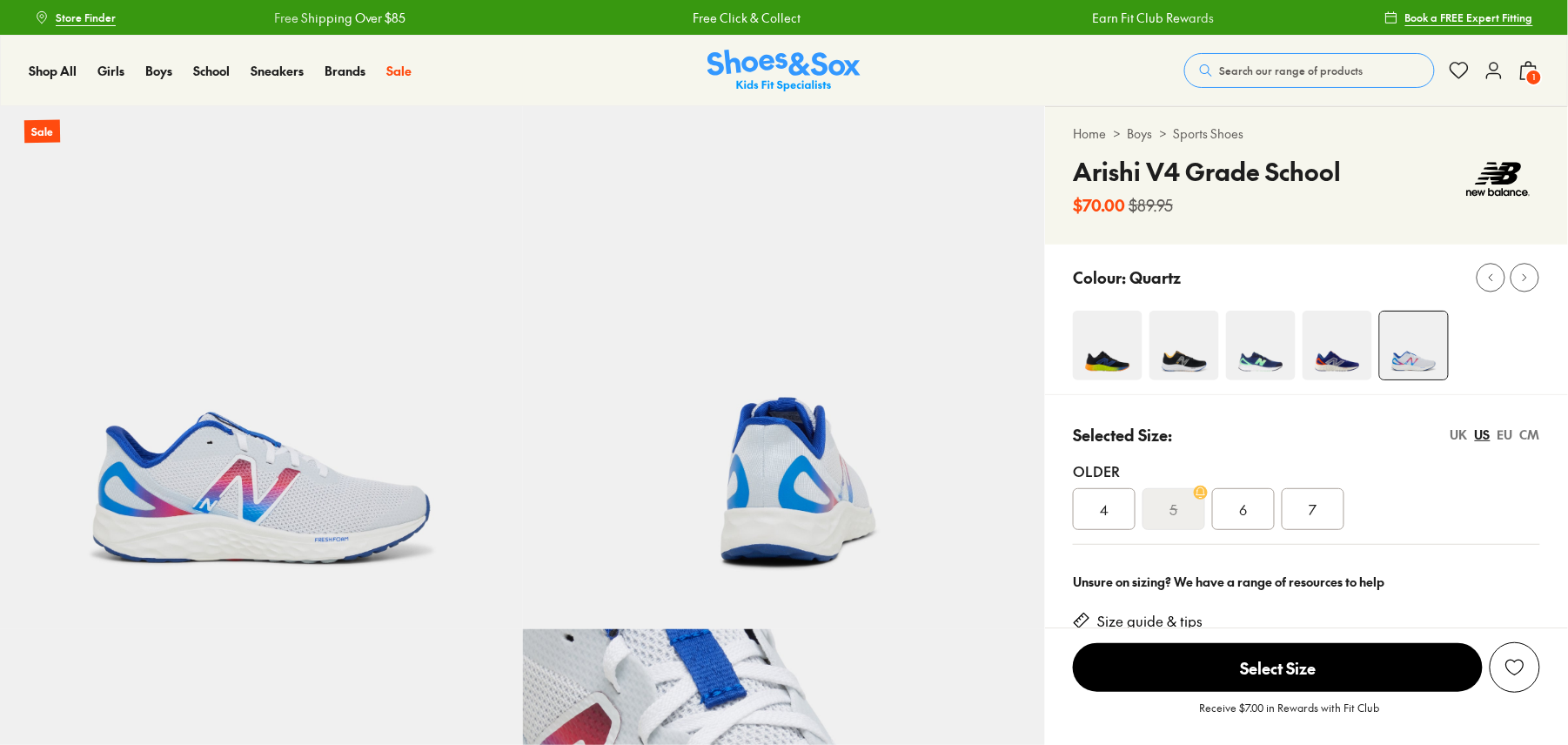
select select "*"
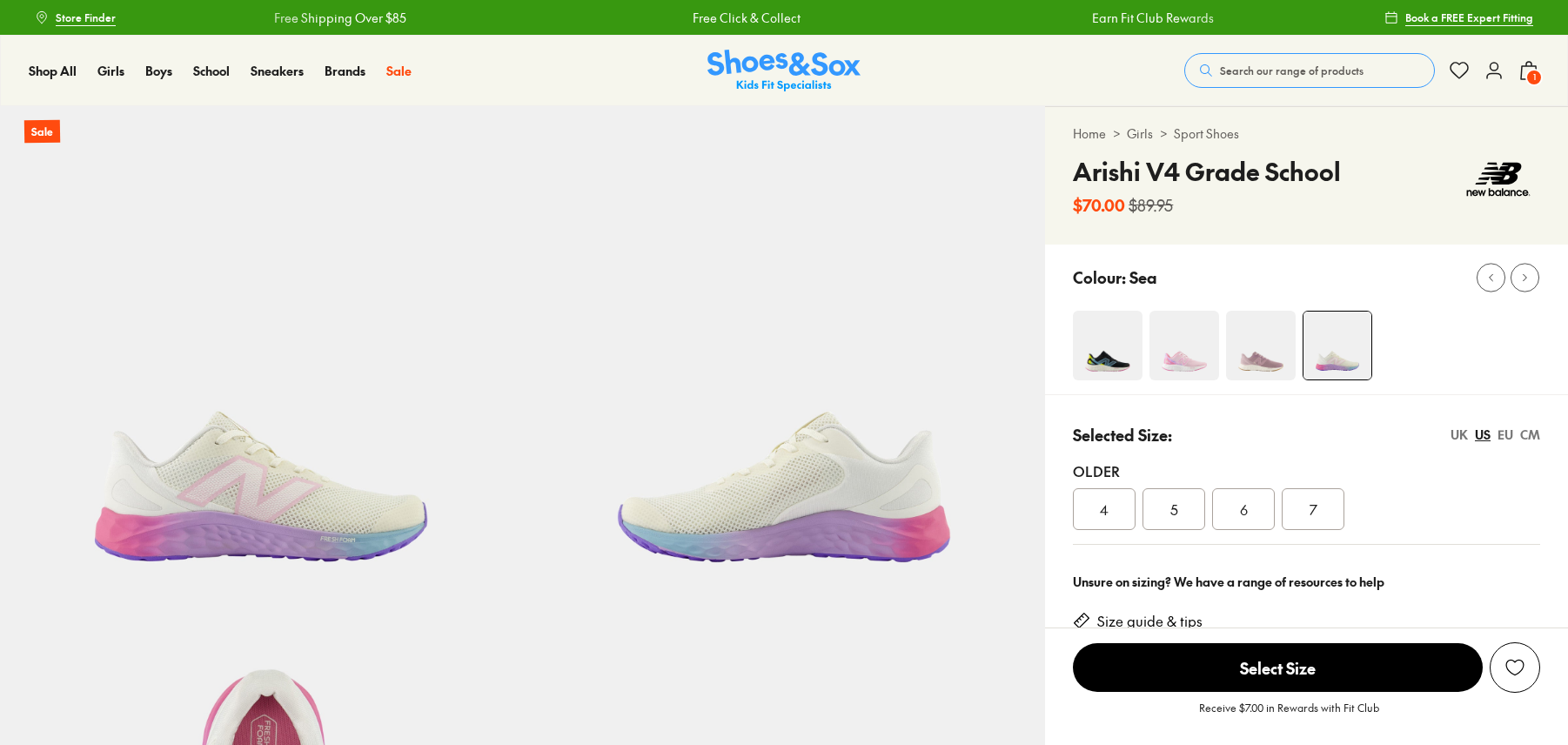
select select "*"
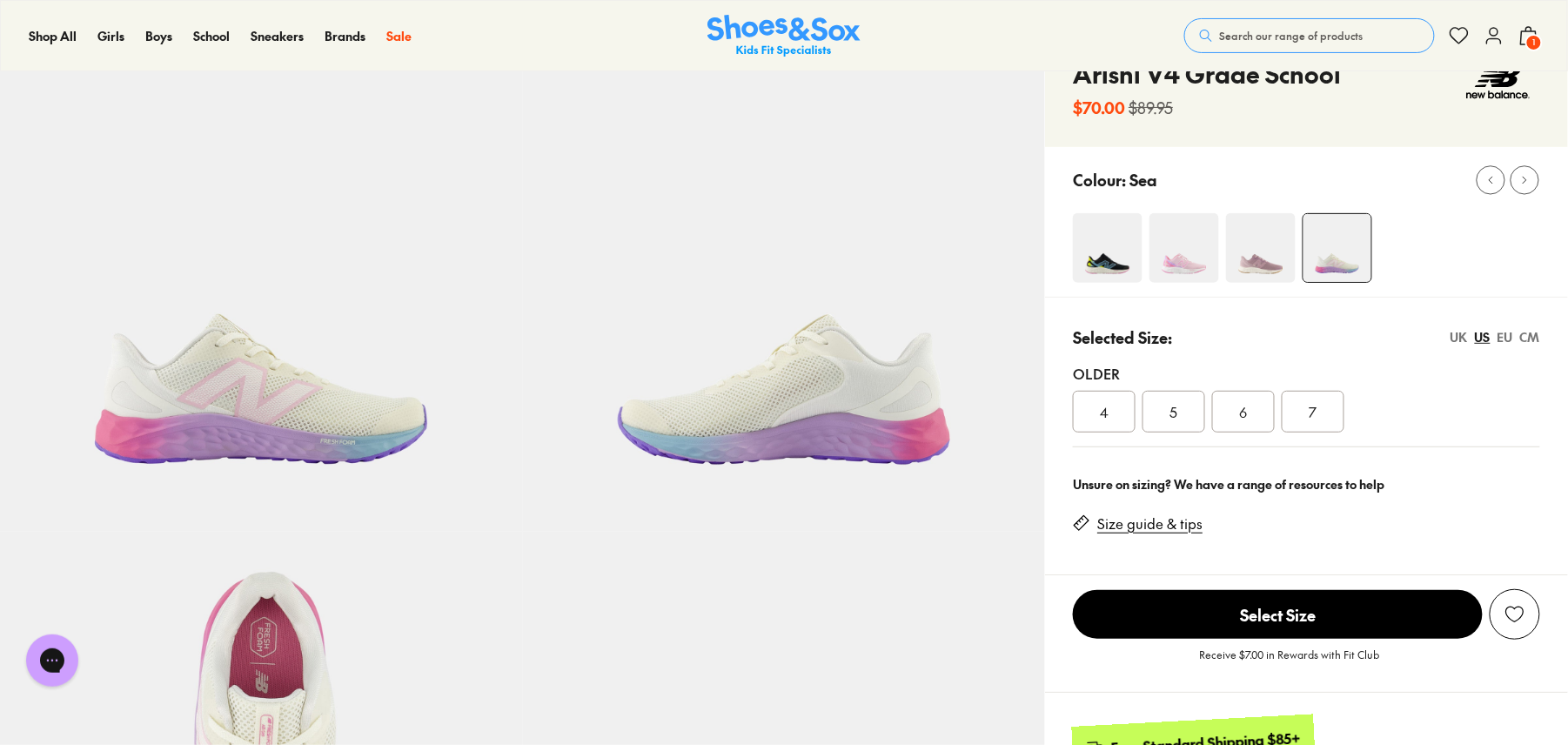
scroll to position [232, 0]
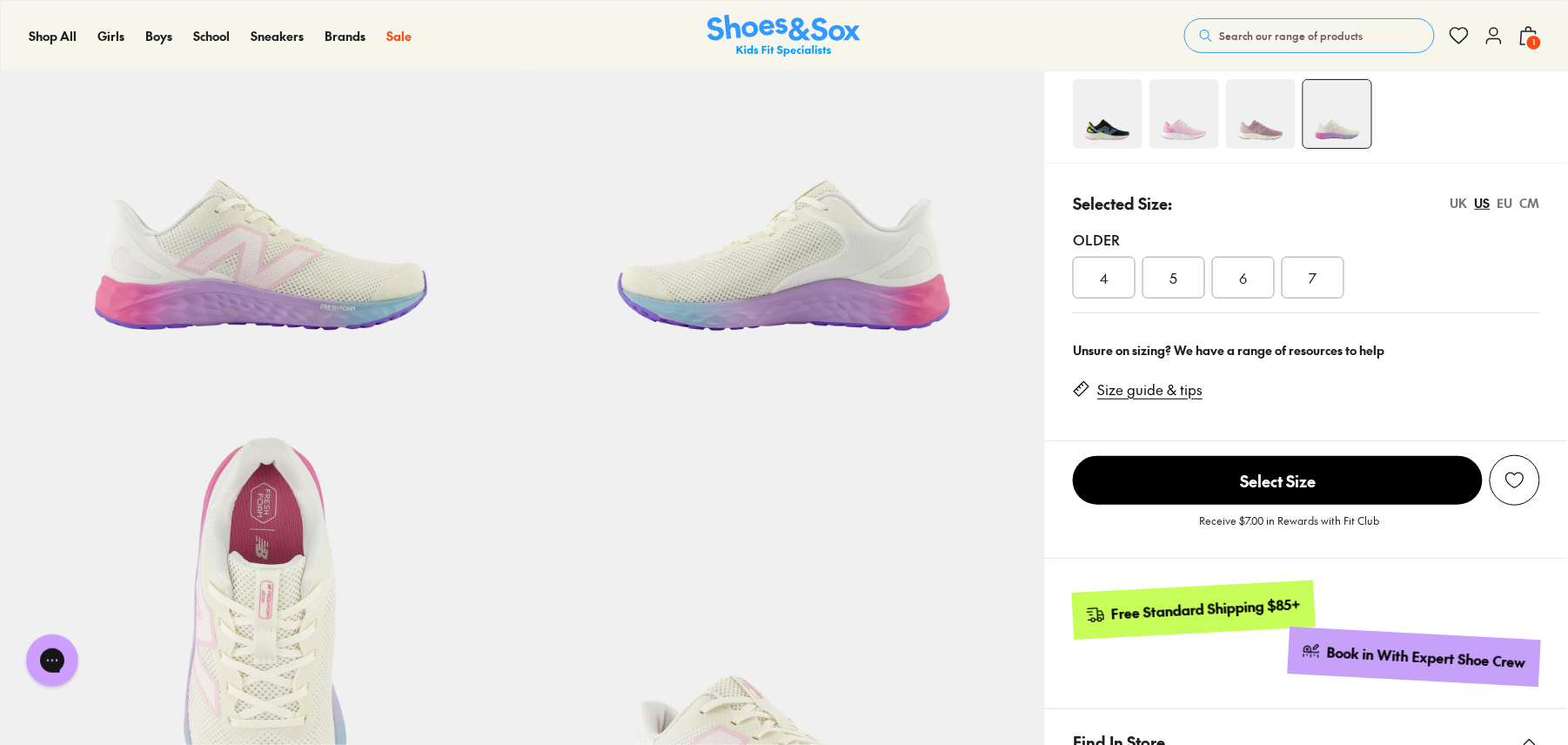
click at [1167, 277] on div "5" at bounding box center [1173, 278] width 62 height 42
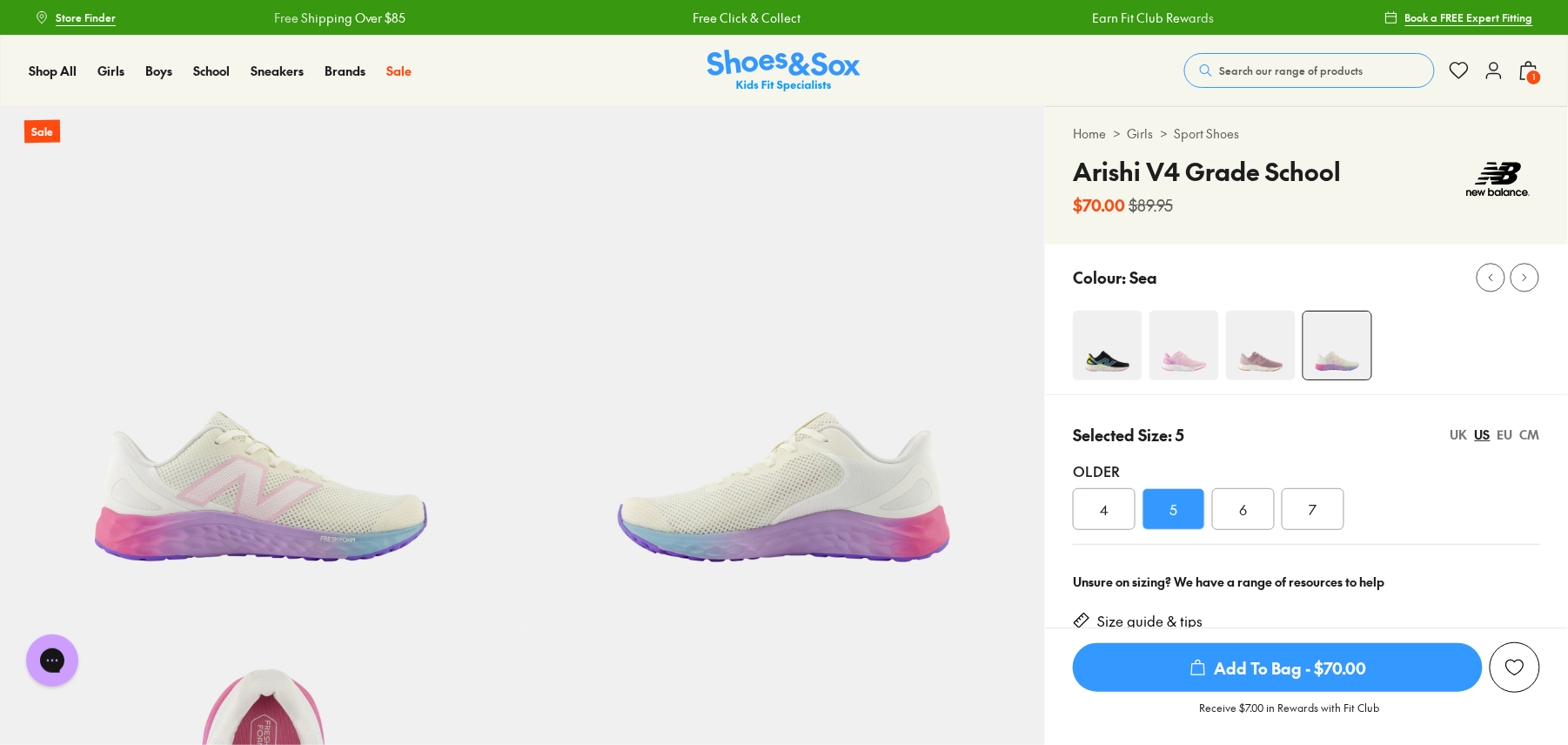
drag, startPoint x: 813, startPoint y: 481, endPoint x: 1431, endPoint y: 271, distance: 652.7
click at [1431, 271] on div "Colour: Sea" at bounding box center [1321, 278] width 496 height 38
click at [1252, 665] on span "Add To Bag - $70.00" at bounding box center [1279, 667] width 410 height 49
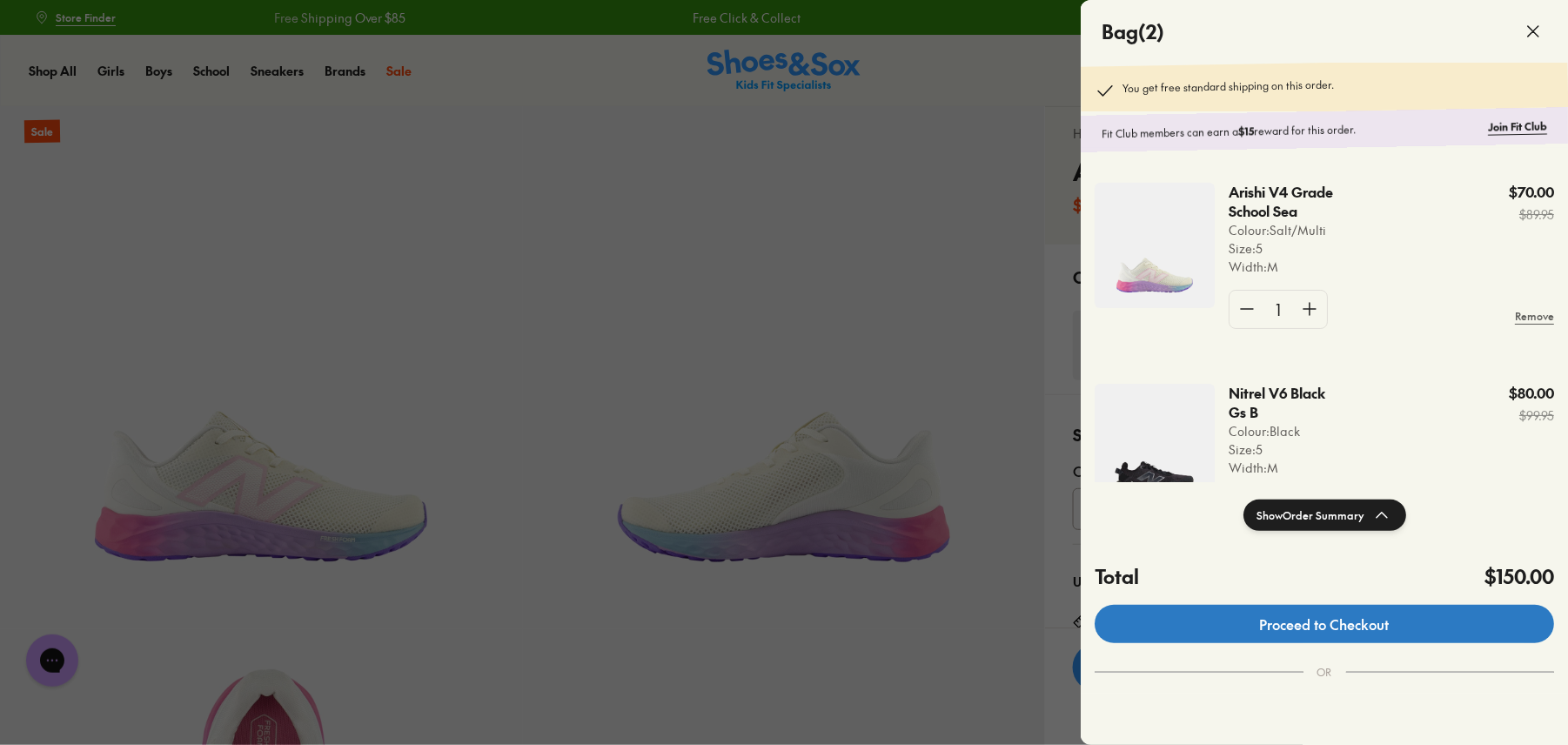
click at [1365, 617] on link "Proceed to Checkout" at bounding box center [1324, 624] width 459 height 38
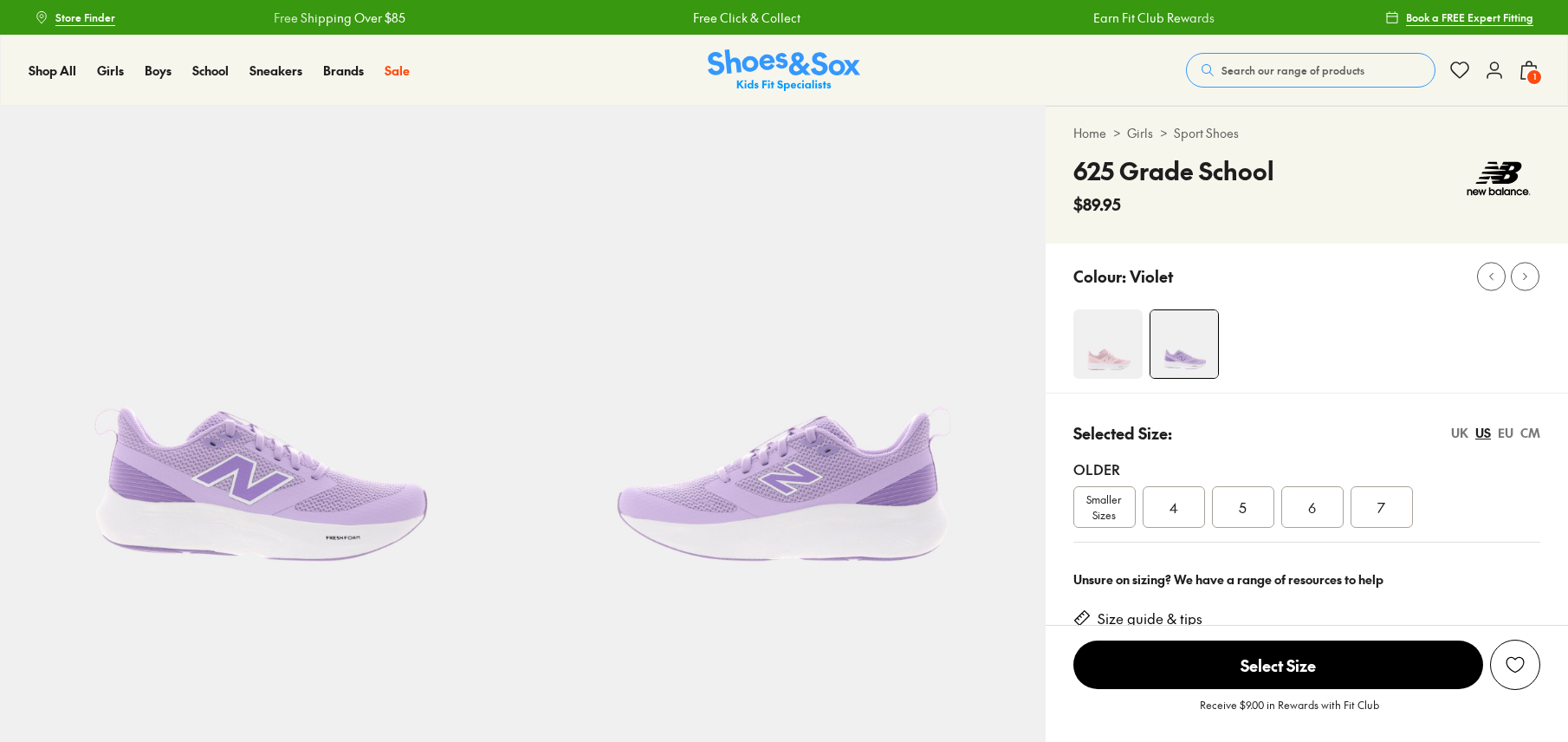
select select "*"
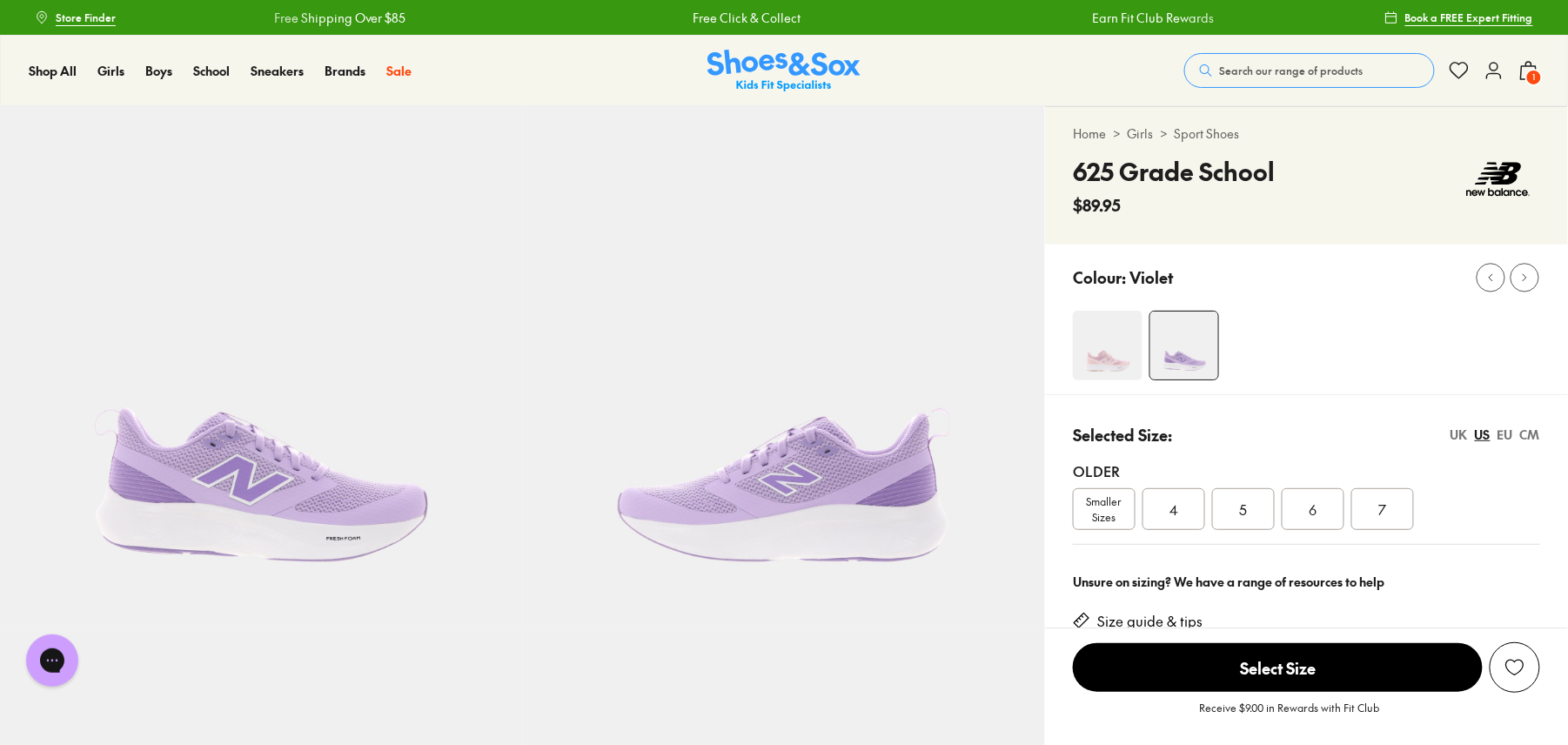
click at [1257, 516] on div "5" at bounding box center [1243, 509] width 62 height 42
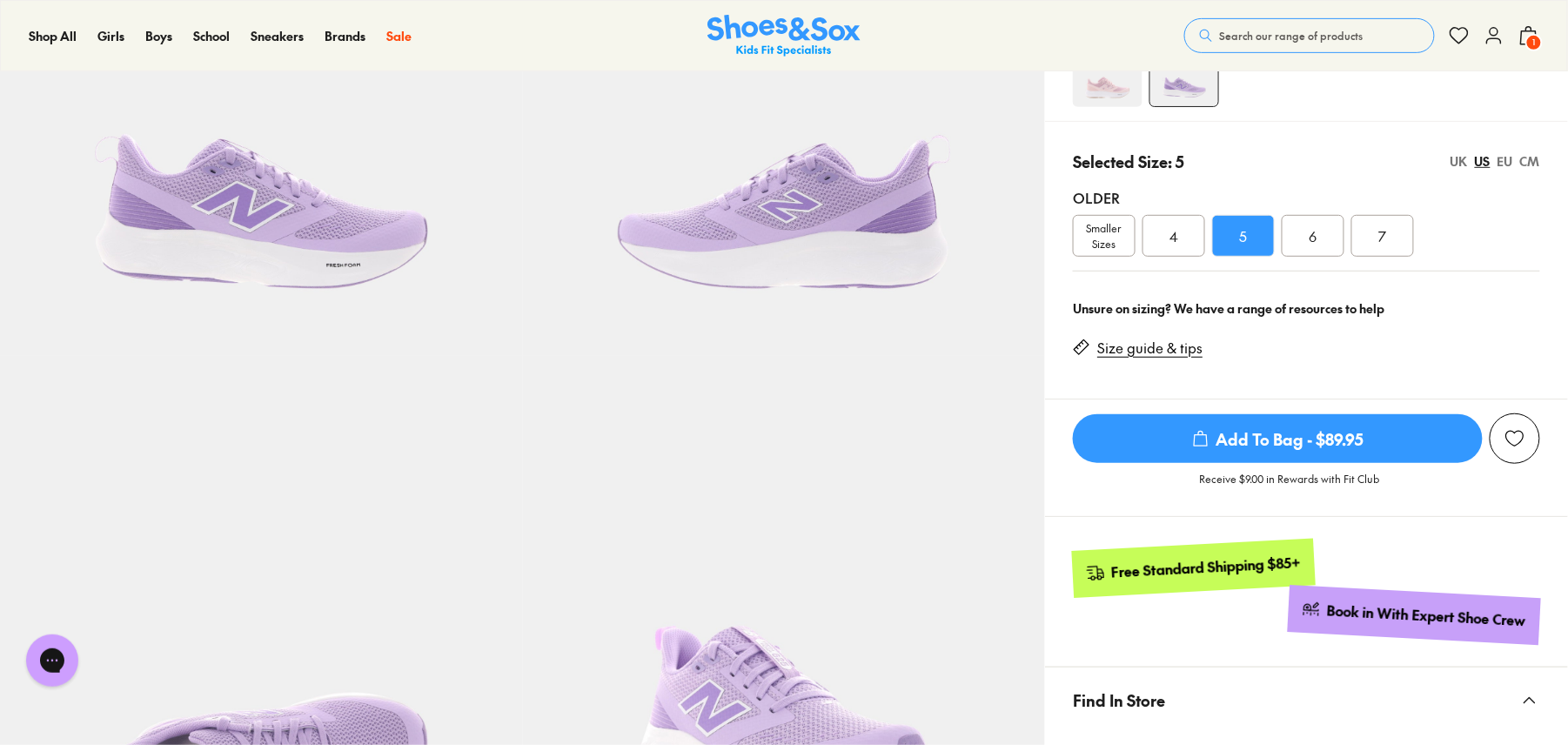
scroll to position [232, 0]
